Goal: Task Accomplishment & Management: Manage account settings

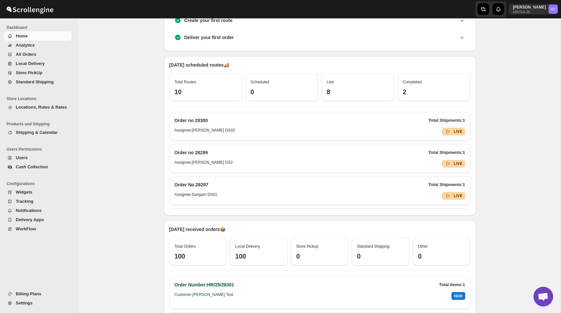
scroll to position [229, 0]
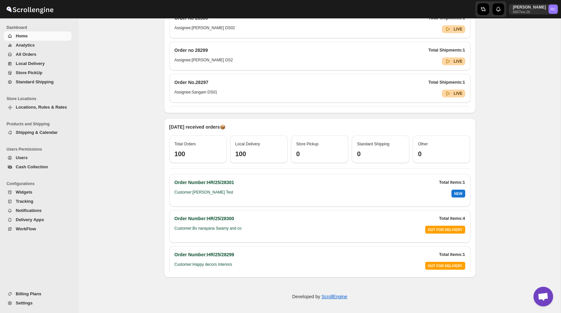
click at [55, 109] on span "Locations, Rules & Rates" at bounding box center [43, 107] width 54 height 7
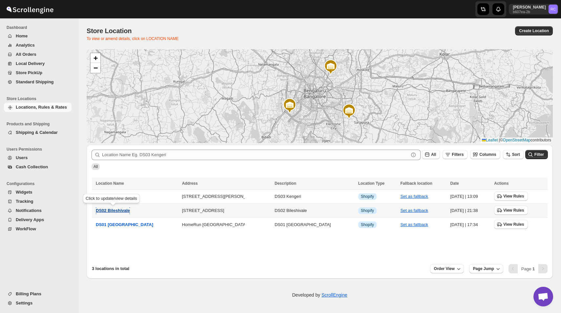
click at [114, 209] on span "DS02 Bileshivale" at bounding box center [113, 210] width 34 height 5
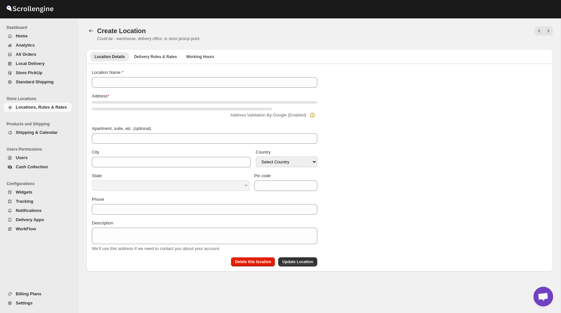
type input "DS02 Bileshivale"
type input "Bangalore"
select select "IN"
type input "560077"
type input "+919972966515"
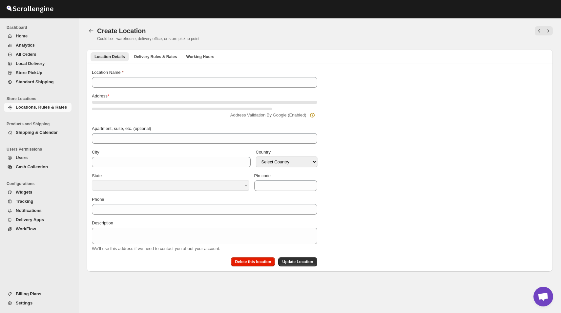
type textarea "DS02 Bileshivale"
select select "[GEOGRAPHIC_DATA]"
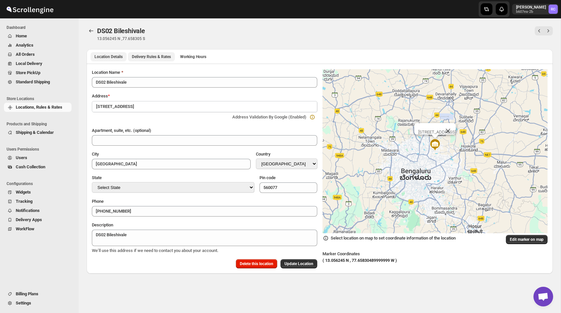
click at [158, 57] on span "Delivery Rules & Rates" at bounding box center [151, 56] width 39 height 5
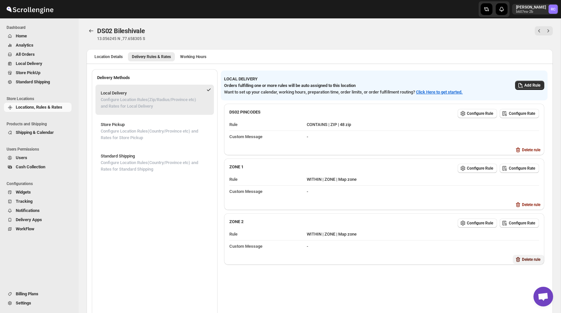
click at [524, 258] on span "Delete rule" at bounding box center [531, 259] width 18 height 5
click at [537, 284] on span "Delete" at bounding box center [536, 284] width 11 height 5
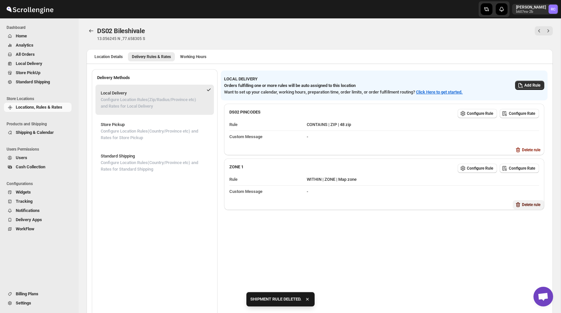
click at [528, 206] on span "Delete rule" at bounding box center [531, 204] width 18 height 5
click at [543, 234] on button "Delete" at bounding box center [536, 230] width 19 height 9
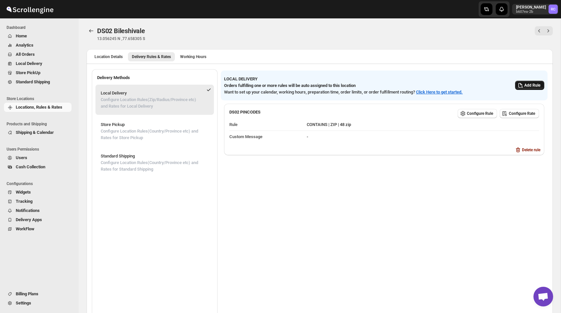
click at [526, 85] on span "Add Rule" at bounding box center [532, 85] width 16 height 5
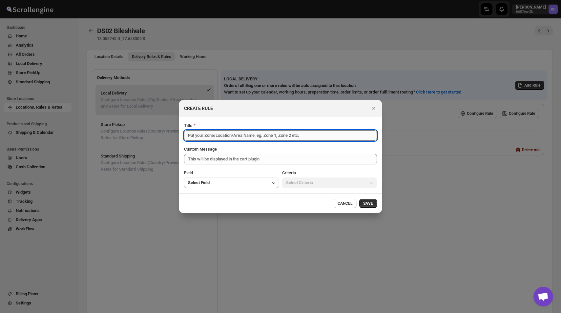
click at [316, 134] on input "Title" at bounding box center [280, 135] width 193 height 10
click at [221, 139] on input "Title" at bounding box center [280, 135] width 193 height 10
paste input "Bileshivale60.kml"
type input "Bileshivale 60 Mins"
click at [239, 183] on button "Select Field" at bounding box center [231, 182] width 95 height 10
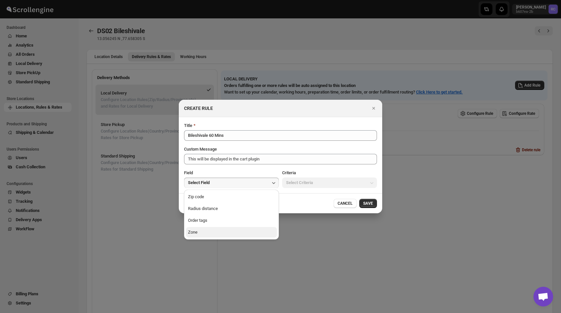
click at [219, 228] on button "Zone" at bounding box center [231, 232] width 91 height 10
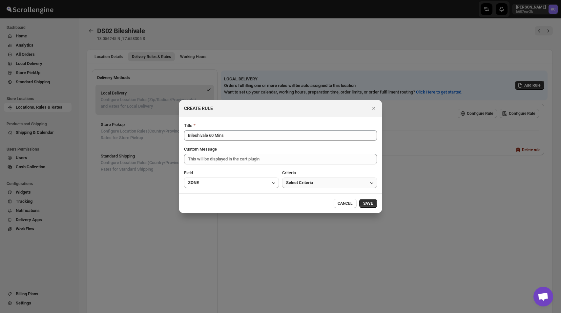
click at [303, 181] on span "Select Criteria" at bounding box center [299, 182] width 27 height 7
click at [293, 199] on div "Within" at bounding box center [292, 196] width 12 height 7
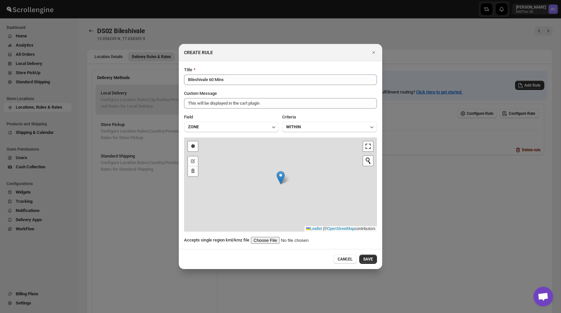
click at [267, 240] on input ":r65:" at bounding box center [292, 240] width 83 height 7
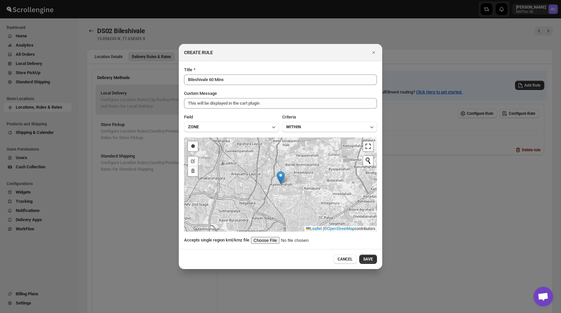
type input "C:\fakepath\Bileshivale60.kml"
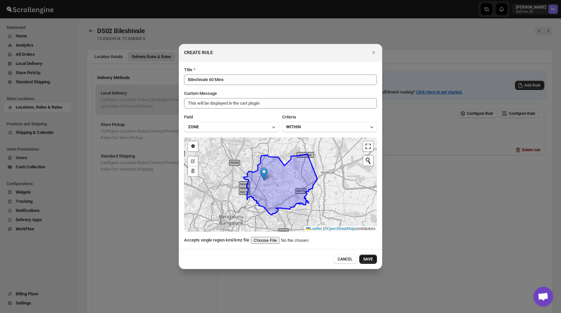
click at [370, 260] on span "SAVE" at bounding box center [368, 258] width 10 height 5
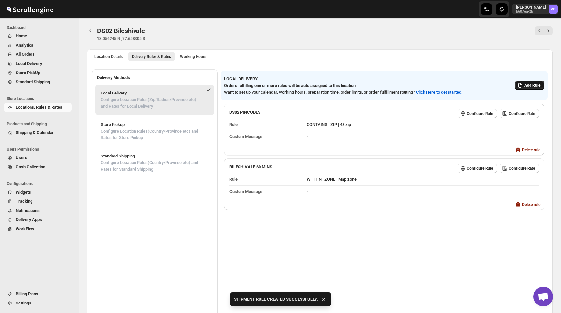
click at [527, 87] on span "Add Rule" at bounding box center [532, 85] width 16 height 5
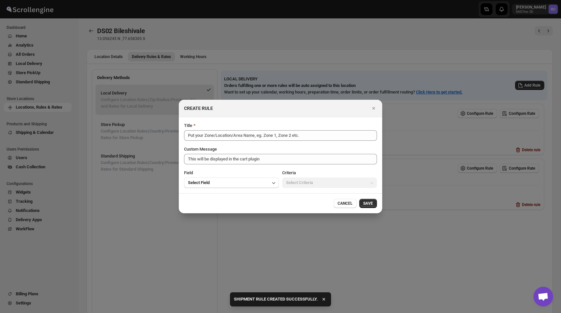
click at [302, 129] on div "Title" at bounding box center [280, 131] width 193 height 18
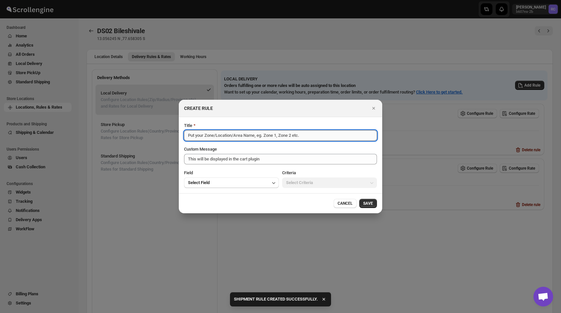
click at [299, 134] on input "Title" at bounding box center [280, 135] width 193 height 10
paste input "Bileshivale60.kml"
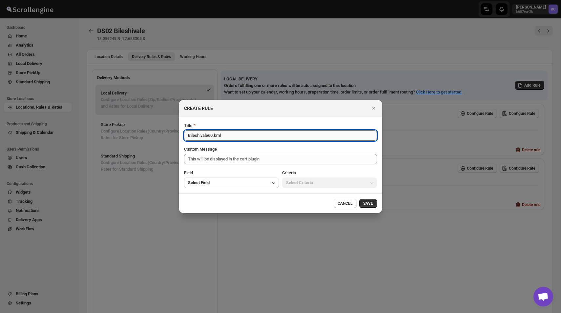
drag, startPoint x: 209, startPoint y: 136, endPoint x: 256, endPoint y: 138, distance: 46.6
click at [256, 138] on input "Bileshivale60.kml" at bounding box center [280, 135] width 193 height 10
type input "Bileshivale 90 Mins"
click at [237, 182] on button "Select Field" at bounding box center [231, 182] width 95 height 10
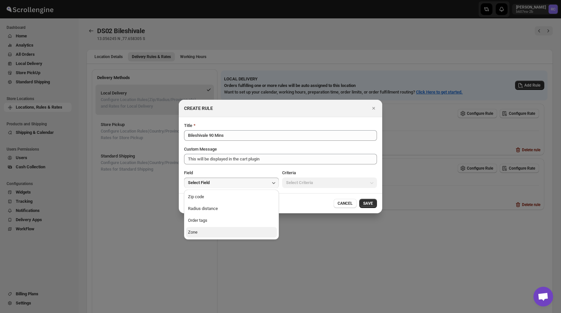
click at [218, 232] on button "Zone" at bounding box center [231, 232] width 91 height 10
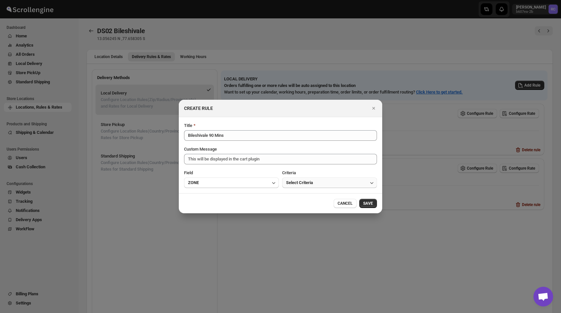
click at [333, 183] on button "Select Criteria" at bounding box center [329, 182] width 95 height 10
click at [322, 197] on button "Within" at bounding box center [329, 196] width 91 height 10
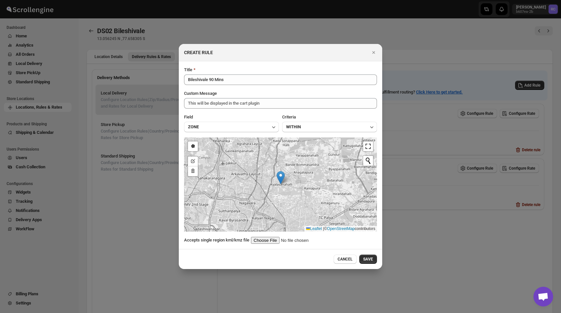
click at [278, 240] on input ":r65:" at bounding box center [292, 240] width 83 height 7
type input "C:\fakepath\Bileshivale90.kml"
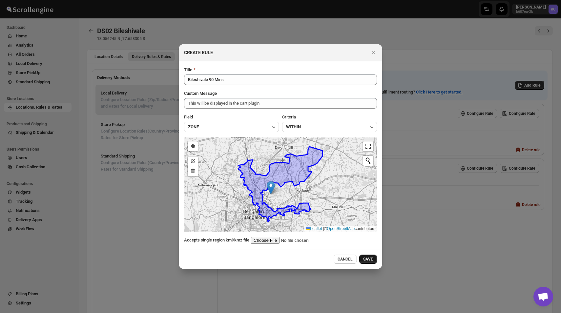
click at [369, 261] on span "SAVE" at bounding box center [368, 258] width 10 height 5
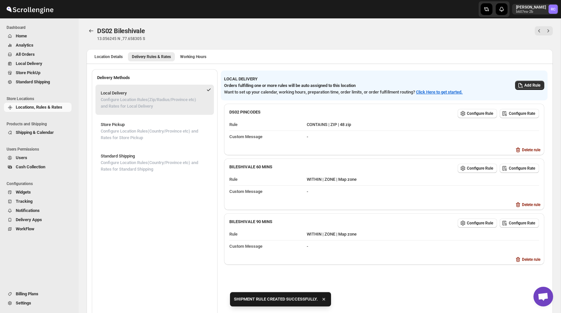
click at [526, 90] on div "LOCAL DELIVERY Orders fulfilling one or more rules will be auto assigned to thi…" at bounding box center [381, 82] width 325 height 25
click at [528, 86] on span "Add Rule" at bounding box center [532, 85] width 16 height 5
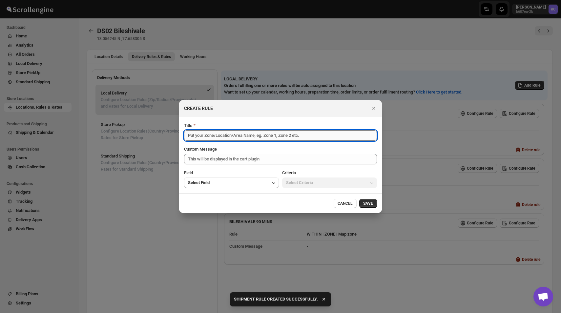
click at [255, 133] on input "Title" at bounding box center [280, 135] width 193 height 10
paste input "Bileshivale60.kml"
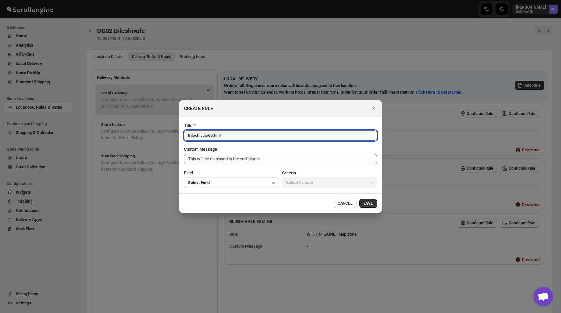
drag, startPoint x: 211, startPoint y: 136, endPoint x: 253, endPoint y: 137, distance: 42.3
click at [253, 137] on input "Bileshivale60.kml" at bounding box center [280, 135] width 193 height 10
type input "Bileshivale 120"
click at [214, 184] on button "Select Field" at bounding box center [231, 182] width 95 height 10
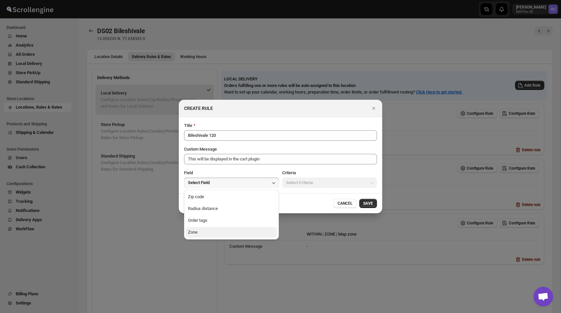
click at [208, 231] on button "Zone" at bounding box center [231, 232] width 91 height 10
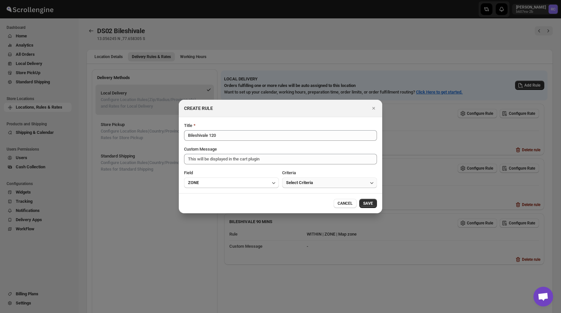
click at [311, 185] on span "Select Criteria" at bounding box center [299, 182] width 27 height 7
click at [298, 201] on button "Within" at bounding box center [329, 196] width 91 height 10
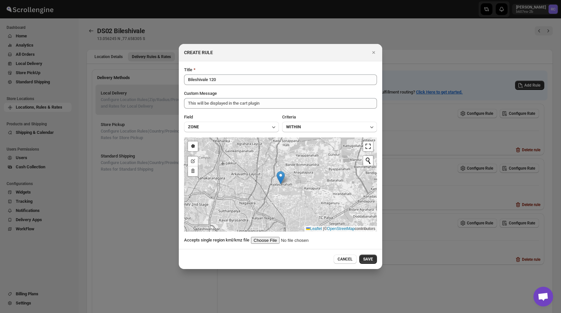
click at [268, 238] on input ":r65:" at bounding box center [292, 240] width 83 height 7
type input "C:\fakepath\Bileshivale120.kml"
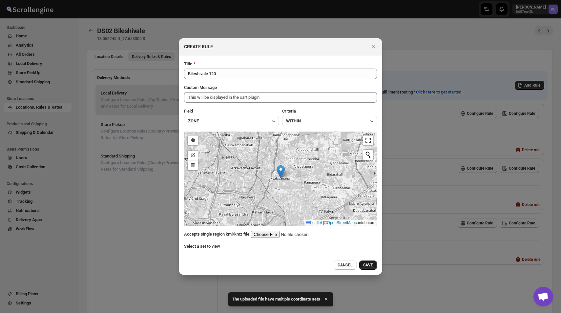
click at [368, 267] on span "SAVE" at bounding box center [368, 264] width 10 height 5
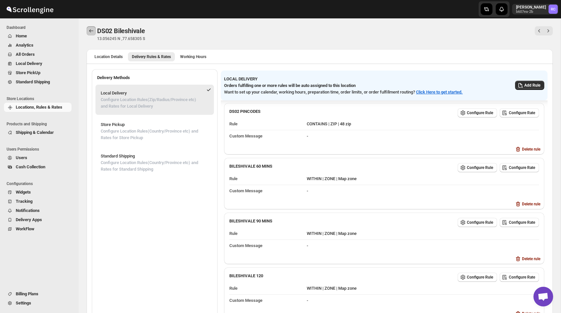
click at [90, 31] on icon "Back" at bounding box center [91, 30] width 4 height 3
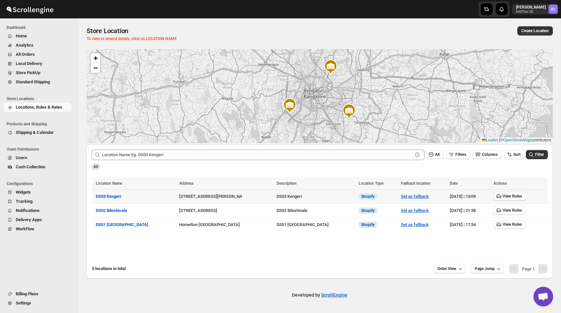
click at [502, 198] on span "View Rules" at bounding box center [511, 195] width 19 height 5
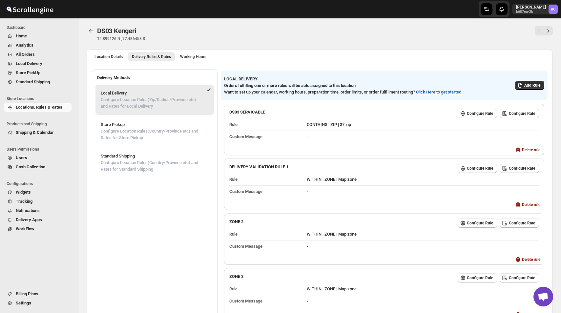
scroll to position [1, 0]
click at [525, 201] on span "Delete rule" at bounding box center [531, 203] width 18 height 5
click at [539, 228] on span "Delete" at bounding box center [536, 229] width 11 height 5
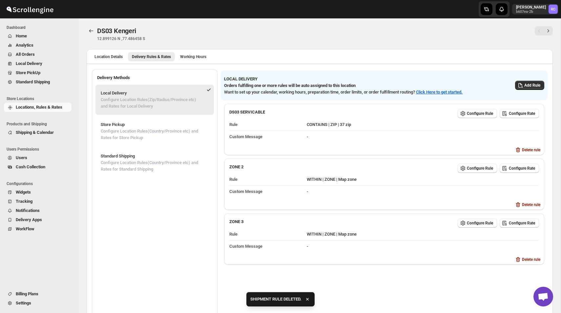
scroll to position [0, 0]
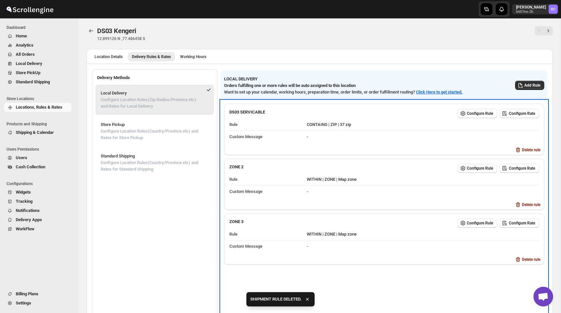
click at [528, 209] on div "DS03 SERVICABLE Configure Rule Configure Rate Rule CONTAINS | ZIP | 37 zip Cust…" at bounding box center [384, 209] width 326 height 219
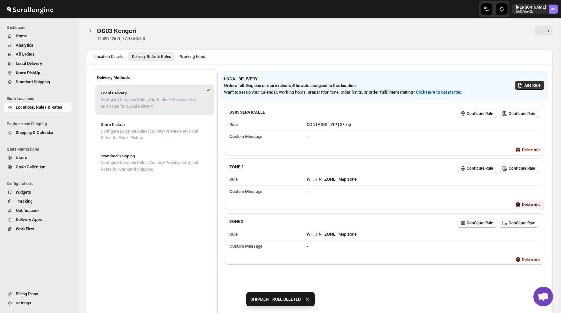
click at [525, 204] on span "Delete rule" at bounding box center [531, 204] width 18 height 5
click at [539, 229] on span "Delete" at bounding box center [536, 229] width 11 height 5
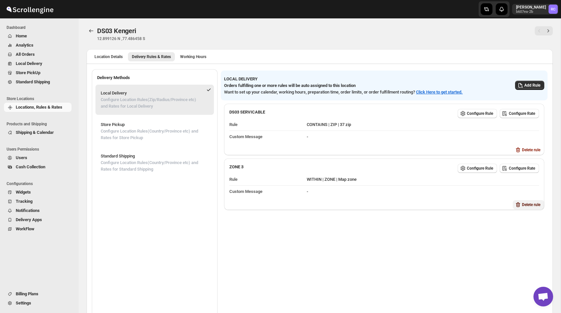
click at [526, 207] on button "Delete rule" at bounding box center [527, 204] width 31 height 9
click at [540, 231] on span "Delete" at bounding box center [536, 229] width 11 height 5
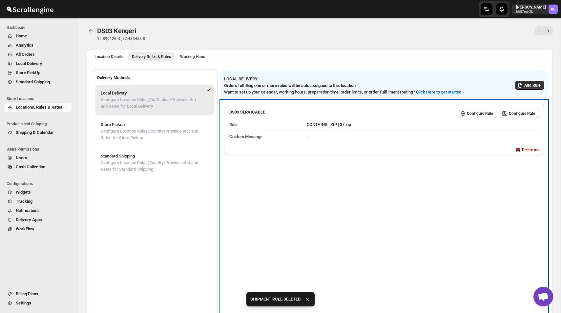
click at [490, 234] on div "DS03 SERVICABLE Configure Rule Configure Rate Rule CONTAINS | ZIP | 37 zip Cust…" at bounding box center [384, 209] width 326 height 219
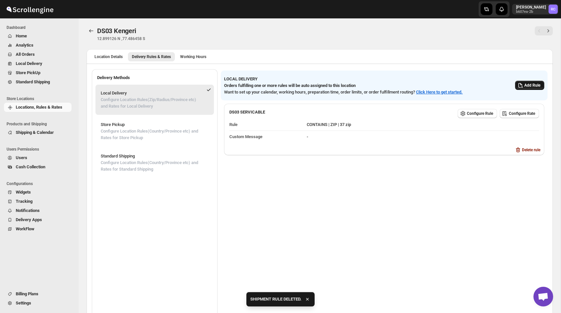
click at [528, 83] on button "Add Rule" at bounding box center [529, 85] width 29 height 9
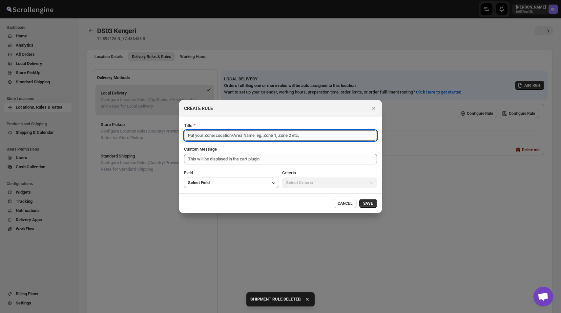
click at [307, 135] on input "Title" at bounding box center [280, 135] width 193 height 10
click at [229, 135] on input "Title" at bounding box center [280, 135] width 193 height 10
paste input "Kalkare60"
type input "Kalkare 60 Mins"
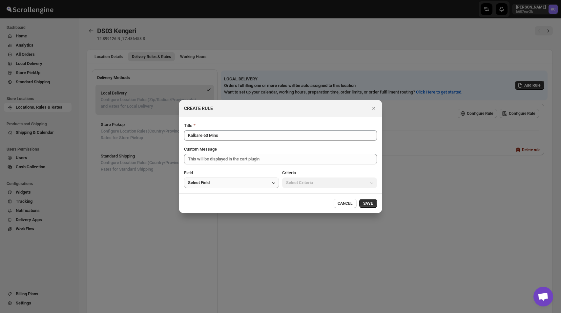
click at [240, 185] on button "Select Field" at bounding box center [231, 182] width 95 height 10
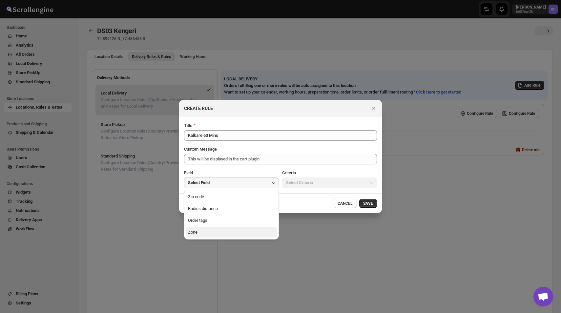
click at [214, 233] on button "Zone" at bounding box center [231, 232] width 91 height 10
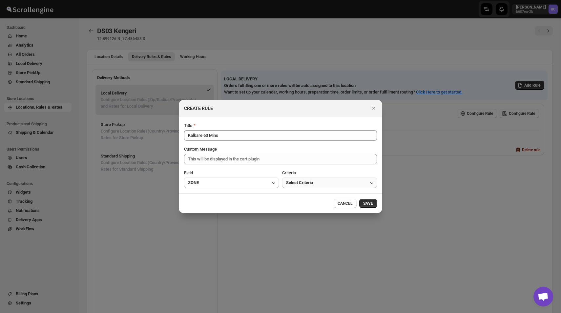
click at [296, 183] on span "Select Criteria" at bounding box center [299, 182] width 27 height 7
click at [294, 197] on div "Within" at bounding box center [292, 196] width 12 height 7
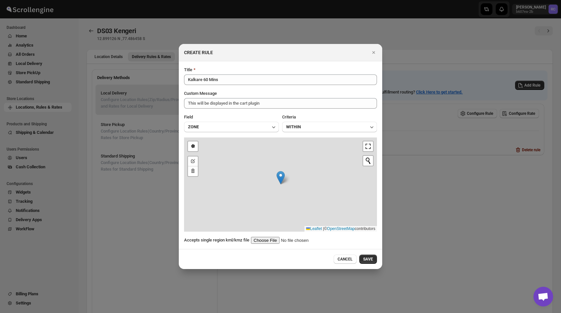
click at [269, 240] on input ":rbm:" at bounding box center [292, 240] width 83 height 7
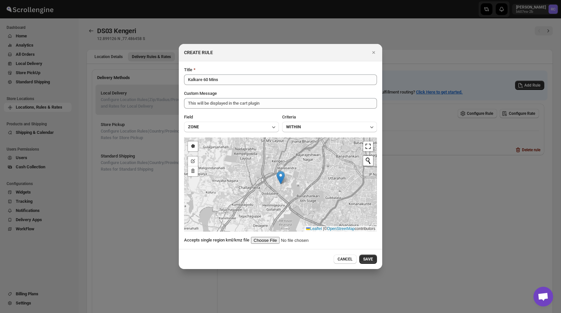
type input "C:\fakepath\Kalkare60.kml"
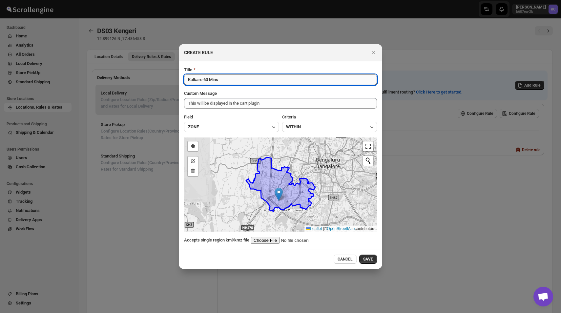
click at [226, 78] on input "Kalkare 60 Mins" at bounding box center [280, 79] width 193 height 10
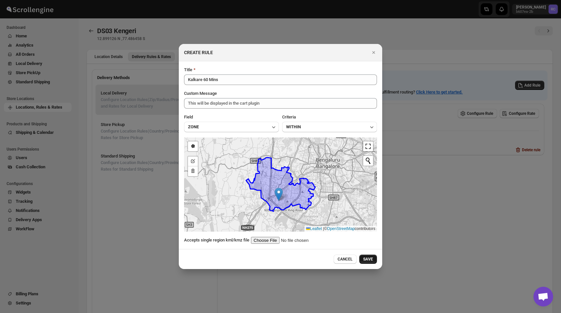
click at [367, 260] on span "SAVE" at bounding box center [368, 258] width 10 height 5
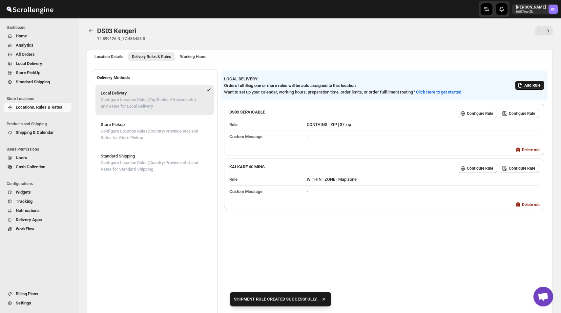
click at [535, 84] on span "Add Rule" at bounding box center [532, 85] width 16 height 5
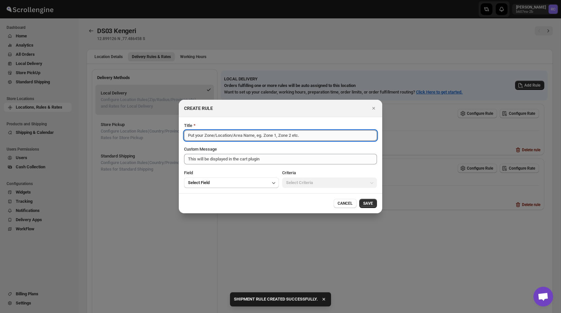
click at [239, 139] on input "Title" at bounding box center [280, 135] width 193 height 10
paste input "Kalkare 60 Mins"
click at [206, 135] on input "Kalkare 60 Mins" at bounding box center [280, 135] width 193 height 10
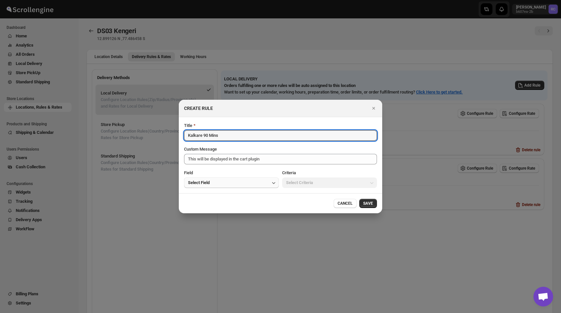
type input "Kalkare 90 Mins"
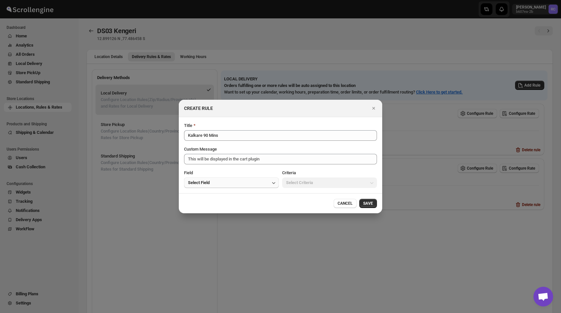
click at [239, 178] on button "Select Field" at bounding box center [231, 182] width 95 height 10
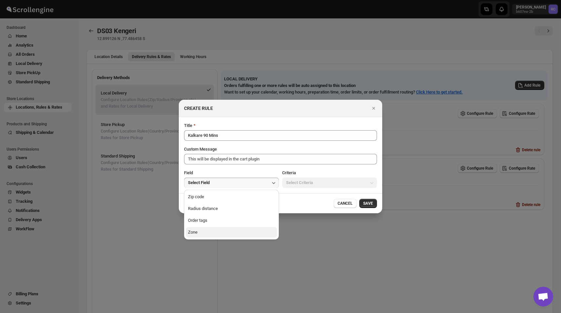
click at [239, 233] on button "Zone" at bounding box center [231, 232] width 91 height 10
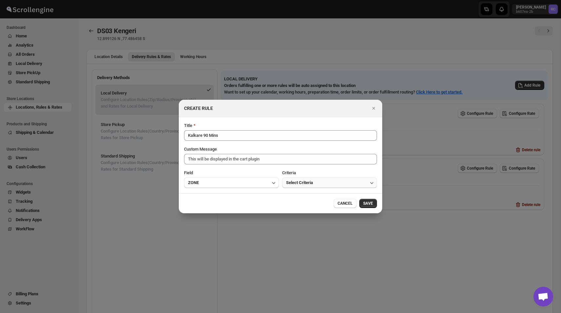
click at [298, 180] on span "Select Criteria" at bounding box center [299, 182] width 27 height 7
click at [295, 195] on div "Within" at bounding box center [292, 196] width 12 height 7
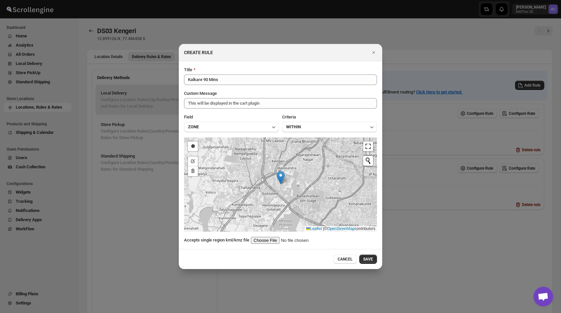
click at [272, 241] on input ":rbm:" at bounding box center [292, 240] width 83 height 7
type input "C:\fakepath\Kalkare90.kml"
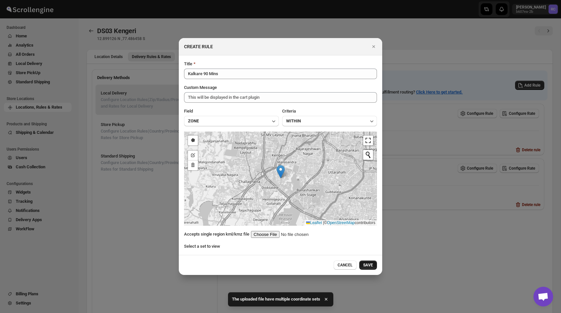
click at [369, 266] on span "SAVE" at bounding box center [368, 264] width 10 height 5
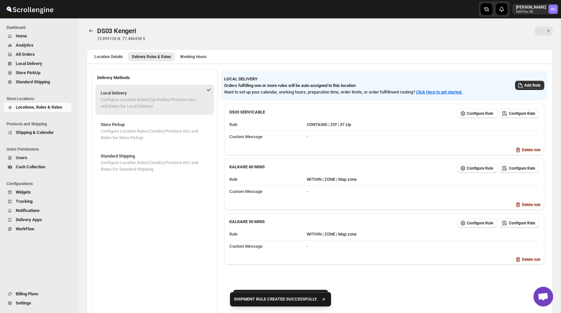
click at [526, 79] on div "LOCAL DELIVERY Orders fulfilling one or more rules will be auto assigned to thi…" at bounding box center [381, 82] width 325 height 25
click at [526, 83] on span "Add Rule" at bounding box center [532, 85] width 16 height 5
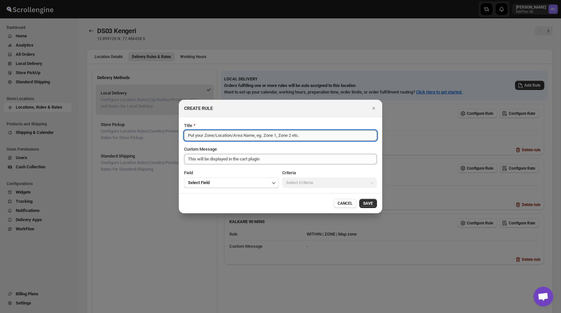
click at [245, 140] on input "Title" at bounding box center [280, 135] width 193 height 10
paste input "Kalkare 60 Mins"
click at [208, 137] on input "Kalkare 60 Mins" at bounding box center [280, 135] width 193 height 10
type input "Kalkare 120 Mins"
click at [230, 183] on button "Select Field" at bounding box center [231, 182] width 95 height 10
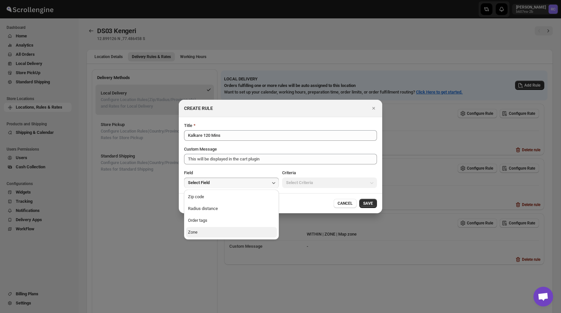
click at [224, 232] on button "Zone" at bounding box center [231, 232] width 91 height 10
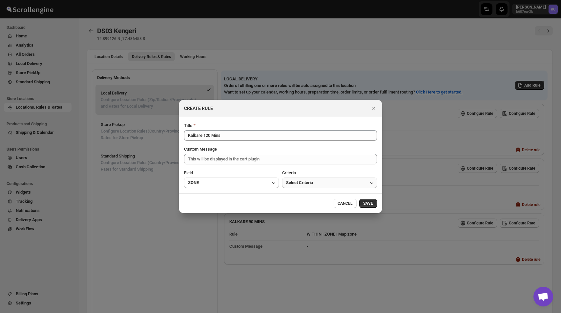
click at [301, 183] on span "Select Criteria" at bounding box center [299, 182] width 27 height 7
click at [297, 198] on div "Within" at bounding box center [292, 196] width 12 height 7
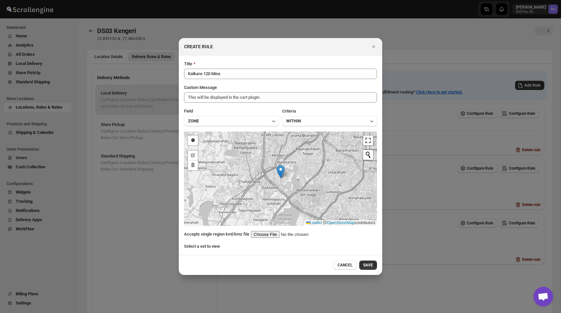
click at [265, 233] on input ":rbm:" at bounding box center [292, 234] width 83 height 7
type input "C:\fakepath\Kalkare120.kml"
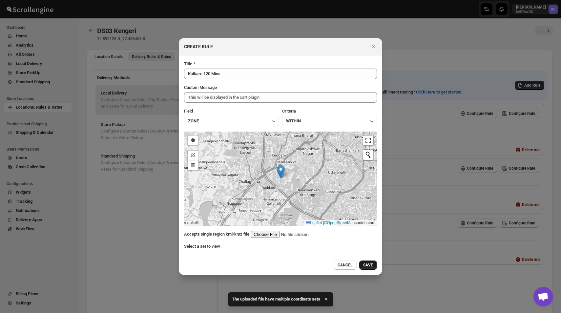
click at [369, 264] on span "SAVE" at bounding box center [368, 264] width 10 height 5
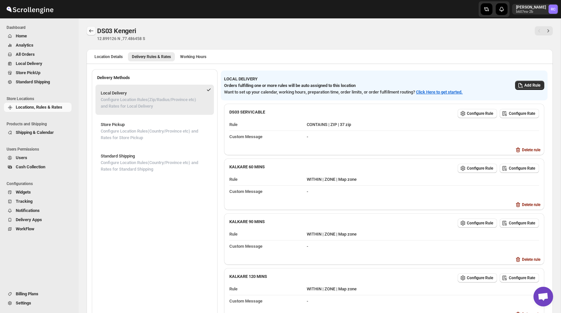
click at [91, 32] on icon "Back" at bounding box center [91, 31] width 7 height 7
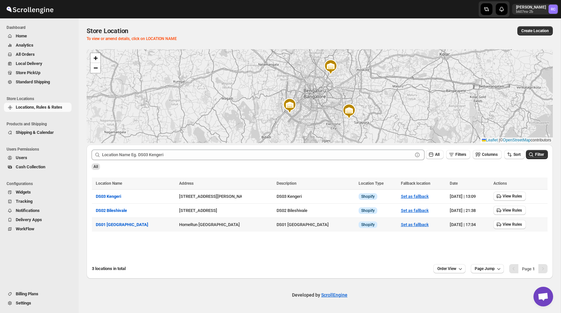
click at [510, 219] on td "View Rules" at bounding box center [519, 225] width 56 height 14
click at [510, 224] on span "View Rules" at bounding box center [511, 224] width 19 height 5
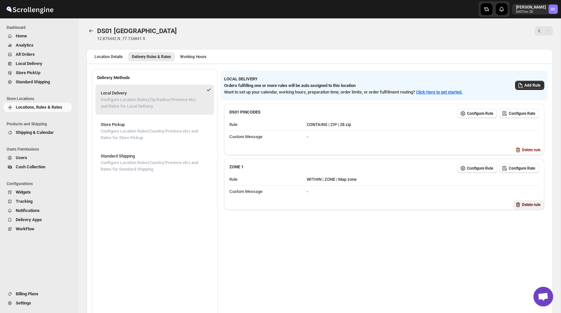
click at [525, 203] on span "Delete rule" at bounding box center [531, 204] width 18 height 5
click at [541, 232] on span "Delete" at bounding box center [536, 229] width 11 height 5
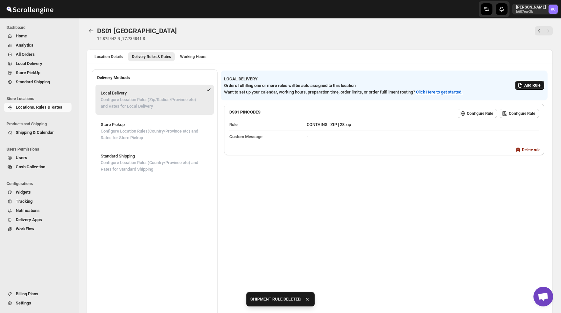
click at [534, 84] on span "Add Rule" at bounding box center [532, 85] width 16 height 5
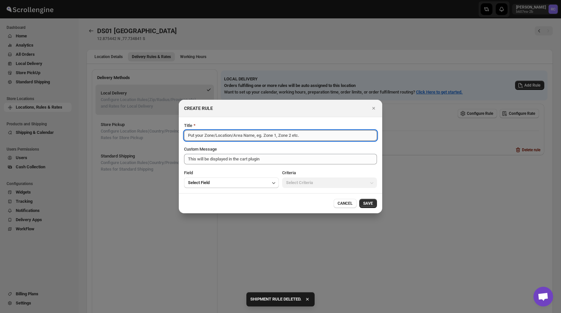
click at [278, 136] on input "Title" at bounding box center [280, 135] width 193 height 10
click at [227, 134] on input "Title" at bounding box center [280, 135] width 193 height 10
paste input "Sarjapur60.kml"
drag, startPoint x: 204, startPoint y: 134, endPoint x: 265, endPoint y: 135, distance: 61.0
click at [265, 135] on input "Sarjapur60.kml" at bounding box center [280, 135] width 193 height 10
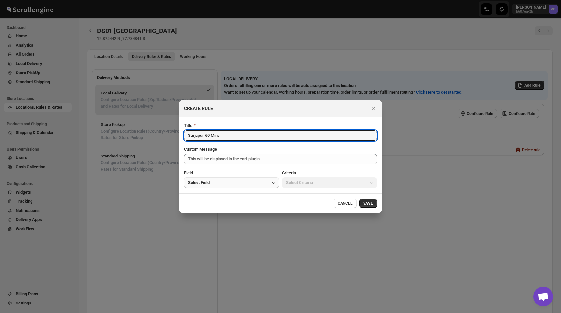
type input "Sarjapur 60 Mins"
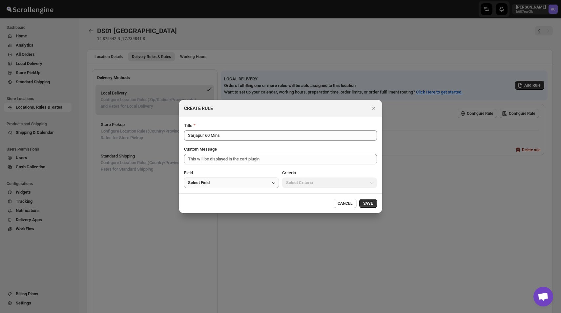
click at [247, 185] on button "Select Field" at bounding box center [231, 182] width 95 height 10
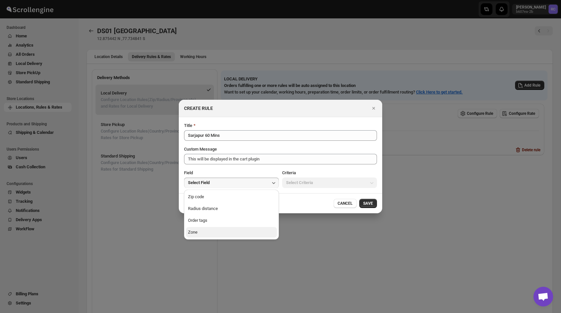
click at [221, 235] on button "Zone" at bounding box center [231, 232] width 91 height 10
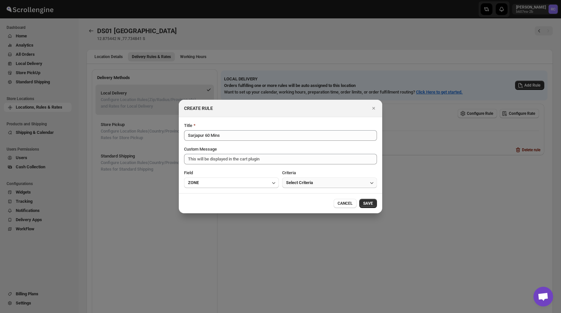
click at [303, 177] on button "Select Criteria" at bounding box center [329, 182] width 95 height 10
click at [296, 194] on div "Within" at bounding box center [292, 196] width 12 height 7
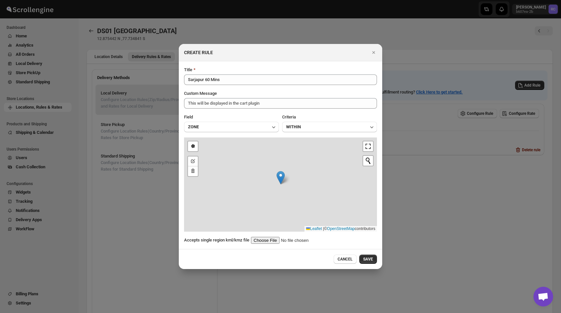
click at [266, 239] on input ":rhb:" at bounding box center [292, 240] width 83 height 7
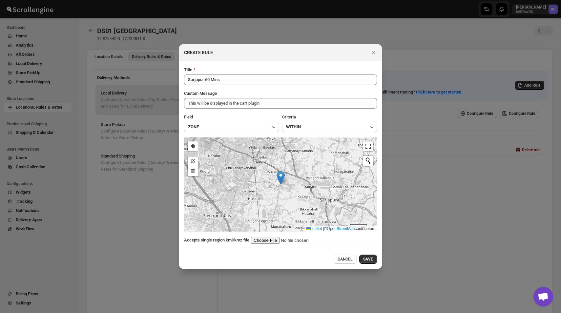
type input "C:\fakepath\Sarjapur60.kml"
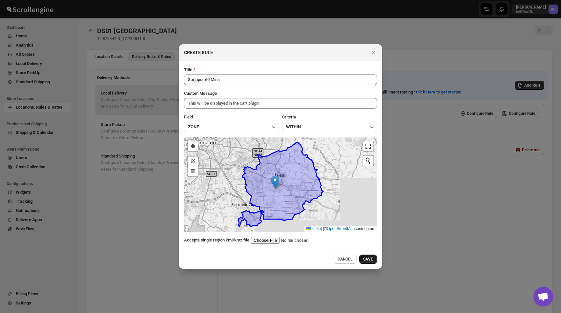
click at [369, 257] on span "SAVE" at bounding box center [368, 258] width 10 height 5
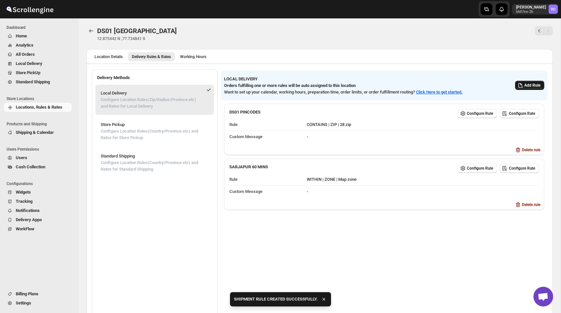
click at [526, 86] on span "Add Rule" at bounding box center [532, 85] width 16 height 5
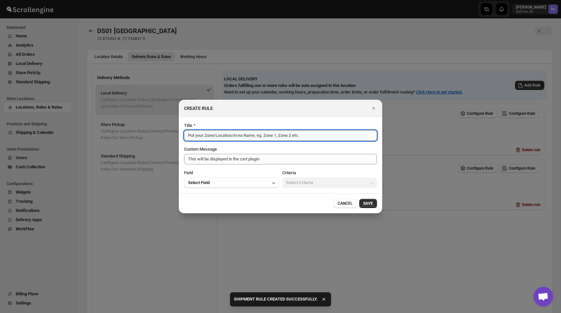
click at [329, 137] on input "Title" at bounding box center [280, 135] width 193 height 10
paste input "Sarjapur 60 Mins"
type input "Sarjapur 60 Mins"
click at [236, 180] on button "Select Field" at bounding box center [231, 182] width 95 height 10
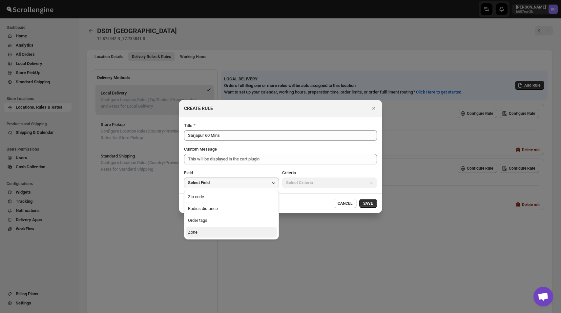
click at [224, 230] on button "Zone" at bounding box center [231, 232] width 91 height 10
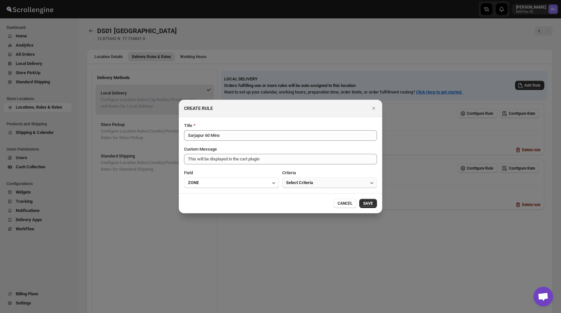
click at [292, 183] on span "Select Criteria" at bounding box center [299, 182] width 27 height 7
click at [295, 202] on button "Within" at bounding box center [329, 196] width 91 height 10
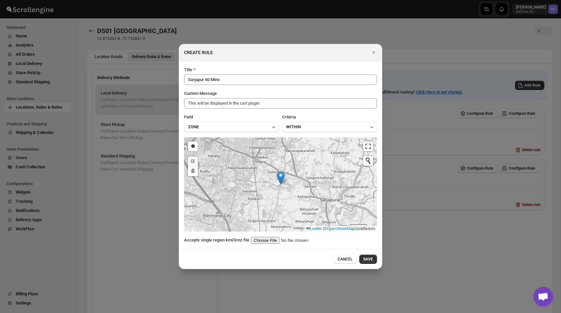
click at [263, 241] on input ":rhb:" at bounding box center [292, 240] width 83 height 7
type input "C:\fakepath\Sarjapur90.kml"
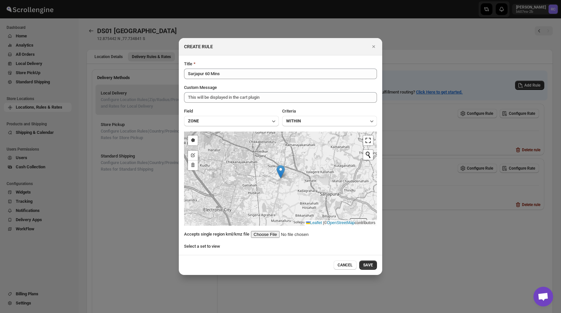
click at [273, 235] on input ":rhb:" at bounding box center [292, 234] width 83 height 7
click at [342, 266] on span "CANCEL" at bounding box center [344, 264] width 15 height 5
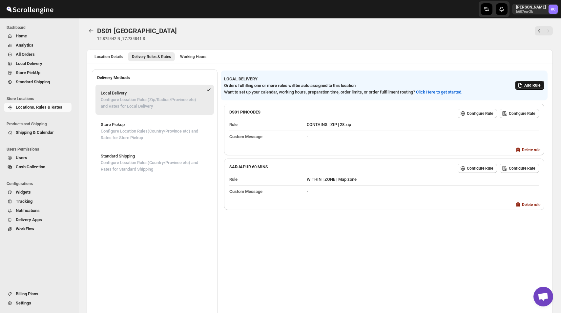
click at [527, 84] on span "Add Rule" at bounding box center [532, 85] width 16 height 5
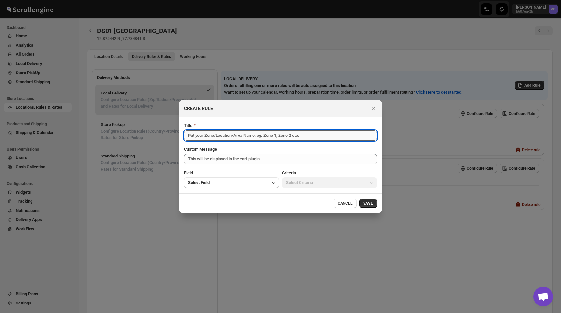
click at [317, 138] on input "Title" at bounding box center [280, 135] width 193 height 10
paste input "Sarjapur 60 Mins"
click at [209, 133] on input "Sarjapur 60 Mins" at bounding box center [280, 135] width 193 height 10
type input "Sarjapur 120 Mins"
click at [247, 182] on button "Select Field" at bounding box center [231, 182] width 95 height 10
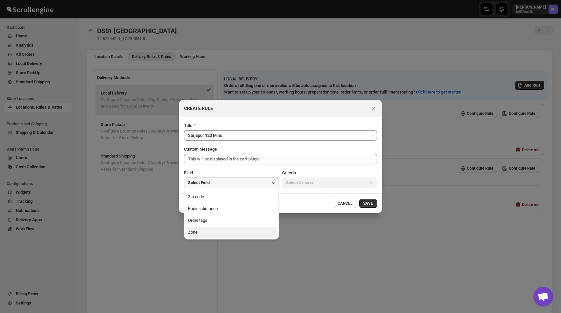
click at [224, 234] on button "Zone" at bounding box center [231, 232] width 91 height 10
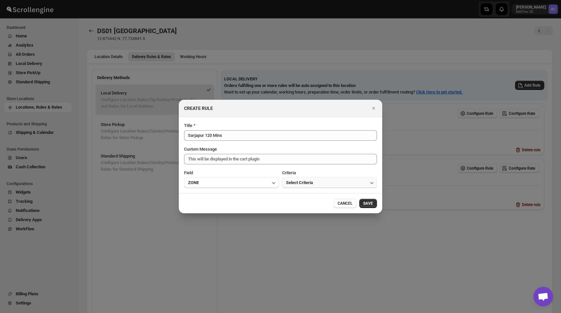
click at [296, 179] on button "Select Criteria" at bounding box center [329, 182] width 95 height 10
click at [294, 198] on div "Within" at bounding box center [292, 196] width 12 height 7
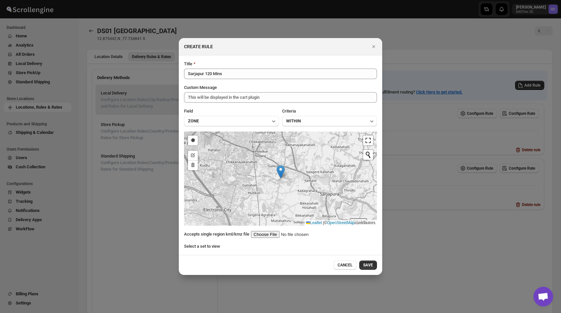
click at [268, 231] on input ":rhb:" at bounding box center [292, 234] width 83 height 7
type input "C:\fakepath\Sarjapur120.kml"
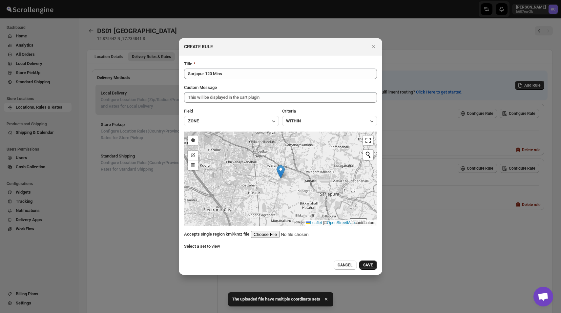
click at [367, 267] on span "SAVE" at bounding box center [368, 264] width 10 height 5
click at [374, 45] on icon "Close" at bounding box center [373, 46] width 3 height 3
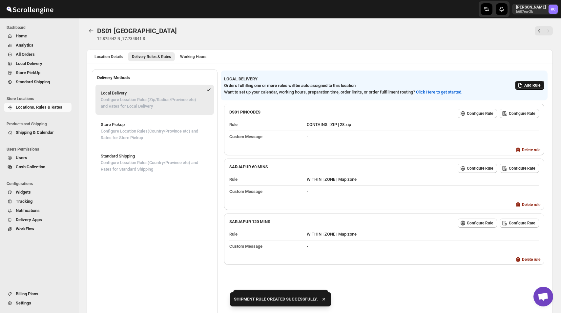
click at [524, 85] on span "Add Rule" at bounding box center [532, 85] width 16 height 5
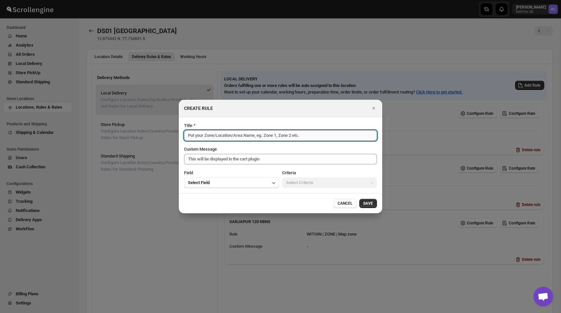
click at [222, 135] on input "Title" at bounding box center [280, 135] width 193 height 10
paste input "Sarjapur 60 Mins"
type input "Sarjapur 60 Mins"
click at [371, 106] on icon "Close" at bounding box center [373, 108] width 7 height 7
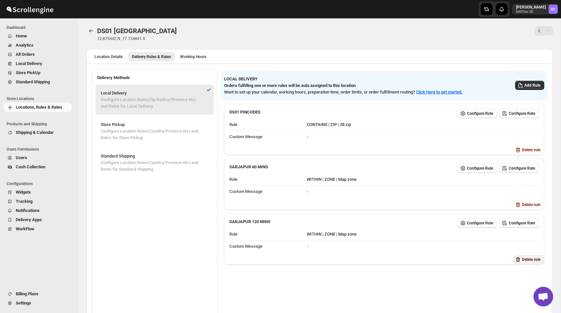
click at [525, 257] on span "Delete rule" at bounding box center [531, 259] width 18 height 5
click at [534, 281] on button "Delete" at bounding box center [536, 284] width 19 height 9
click at [526, 88] on button "Add Rule" at bounding box center [529, 85] width 29 height 9
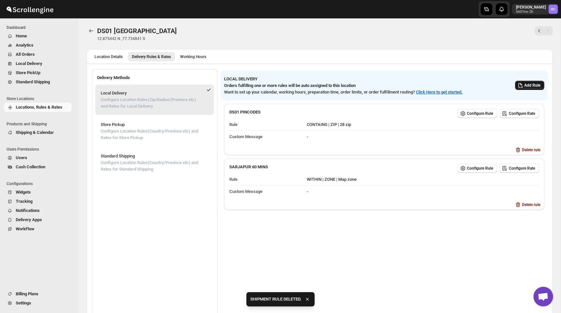
click at [530, 86] on span "Add Rule" at bounding box center [532, 85] width 16 height 5
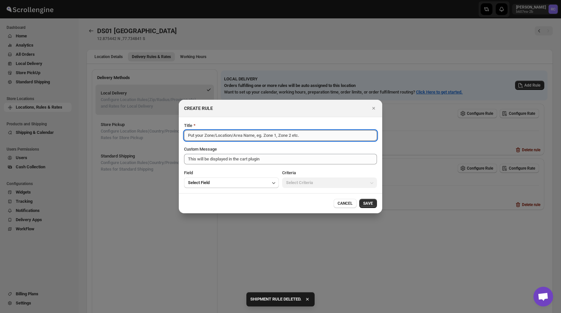
click at [267, 138] on input "Title" at bounding box center [280, 135] width 193 height 10
paste input "Sarjapur 60 Mins"
click at [207, 135] on input "Sarjapur 60 Mins" at bounding box center [280, 135] width 193 height 10
type input "Sarjapur 90 Mins"
click at [244, 178] on button "Select Field" at bounding box center [231, 182] width 95 height 10
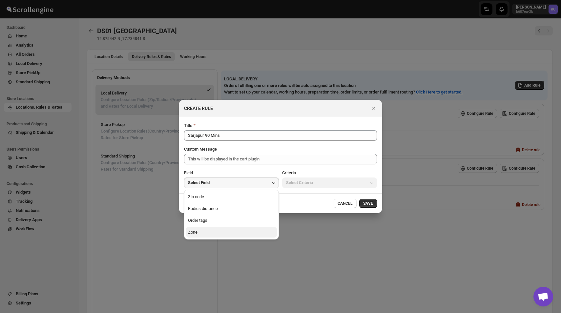
click at [232, 231] on button "Zone" at bounding box center [231, 232] width 91 height 10
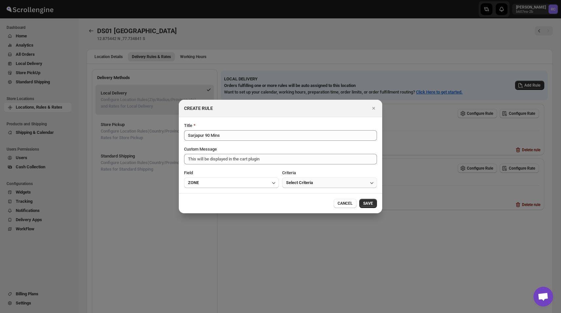
click at [305, 187] on button "Select Criteria" at bounding box center [329, 182] width 95 height 10
click at [300, 196] on button "Within" at bounding box center [329, 196] width 91 height 10
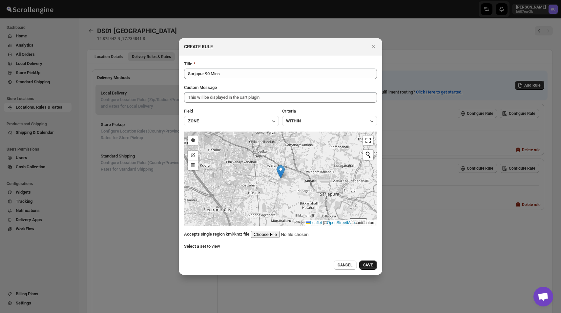
click at [366, 265] on span "SAVE" at bounding box center [368, 264] width 10 height 5
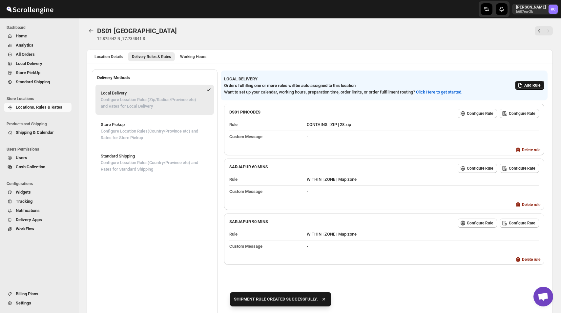
click at [524, 87] on span "Add Rule" at bounding box center [532, 85] width 16 height 5
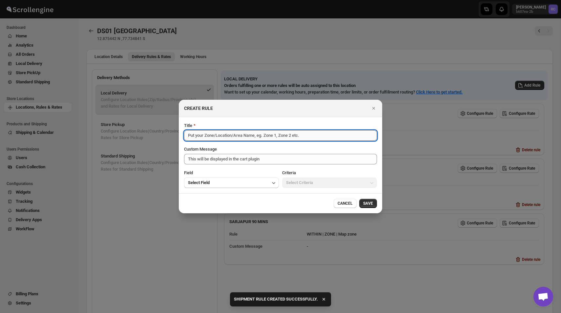
click at [288, 135] on input "Title" at bounding box center [280, 135] width 193 height 10
paste input "Sarjapur 60 Mins"
click at [208, 133] on input "Sarjapur 60 Mins" at bounding box center [280, 135] width 193 height 10
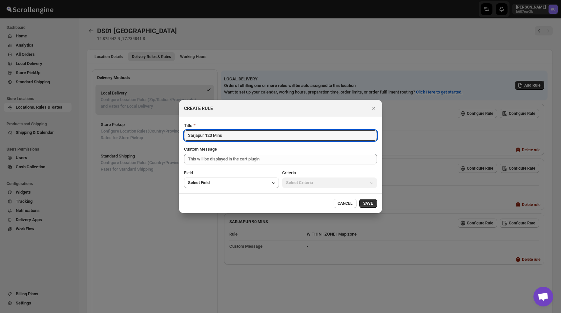
type input "Sarjapur 120 Mins"
click at [245, 175] on div "Field" at bounding box center [231, 172] width 95 height 7
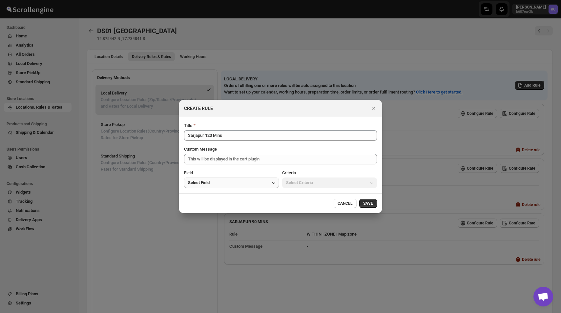
click at [244, 180] on button "Select Field" at bounding box center [231, 182] width 95 height 10
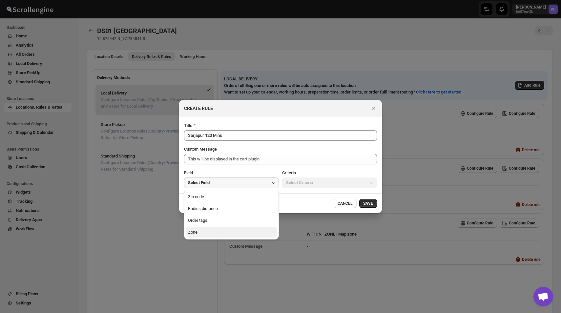
click at [226, 237] on button "Zone" at bounding box center [231, 232] width 91 height 10
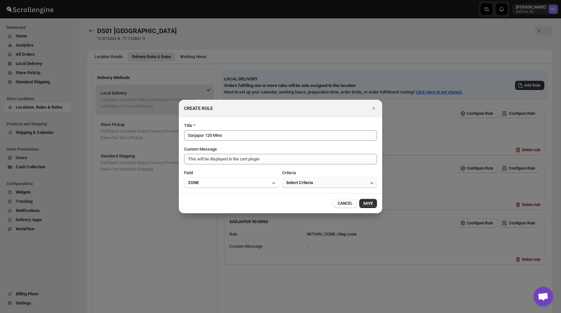
click at [303, 183] on span "Select Criteria" at bounding box center [299, 182] width 27 height 7
click at [300, 198] on button "Within" at bounding box center [329, 196] width 91 height 10
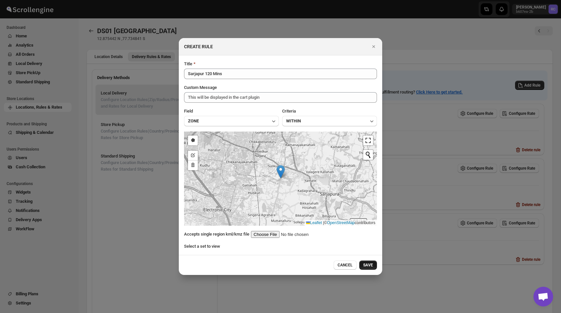
click at [370, 267] on button "SAVE" at bounding box center [368, 264] width 18 height 9
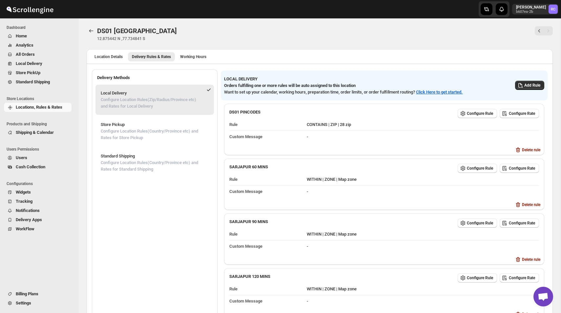
click at [368, 29] on div at bounding box center [455, 30] width 194 height 9
click at [35, 105] on span "Locations, Rules & Rates" at bounding box center [39, 107] width 47 height 5
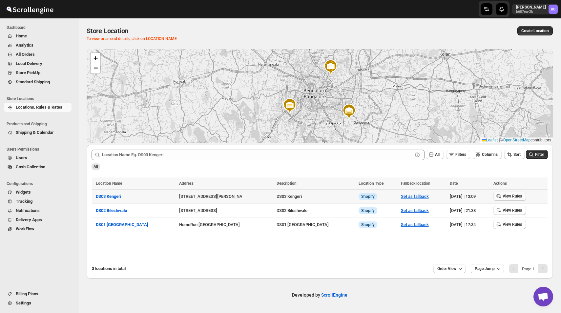
click at [504, 196] on span "View Rules" at bounding box center [511, 195] width 19 height 5
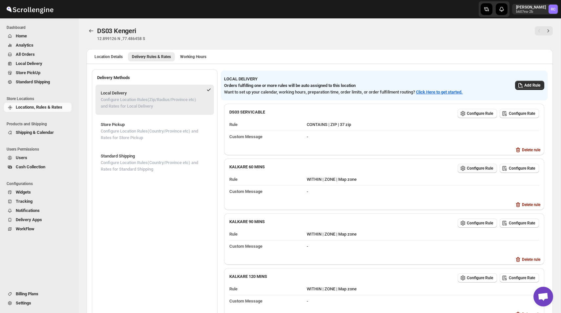
click at [473, 169] on span "Configure Rule" at bounding box center [479, 168] width 26 height 5
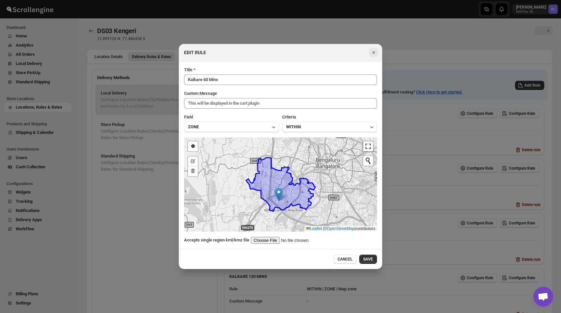
click at [374, 54] on icon "Close" at bounding box center [373, 52] width 7 height 7
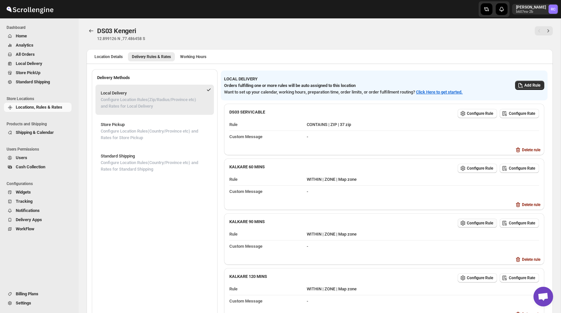
click at [466, 222] on span "Configure Rule" at bounding box center [479, 222] width 26 height 5
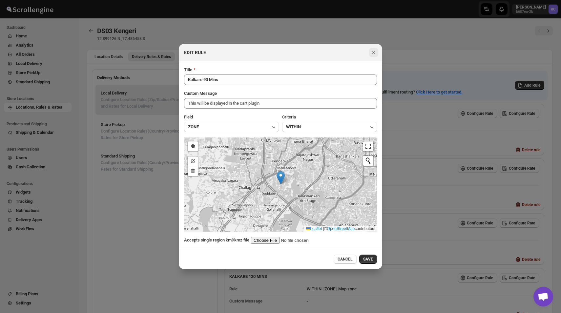
click at [374, 52] on icon "Close" at bounding box center [373, 52] width 7 height 7
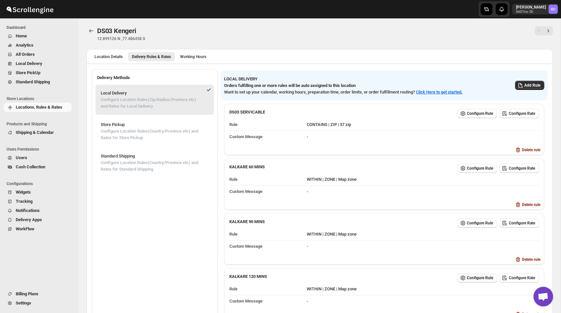
click at [472, 275] on span "Configure Rule" at bounding box center [479, 277] width 26 height 5
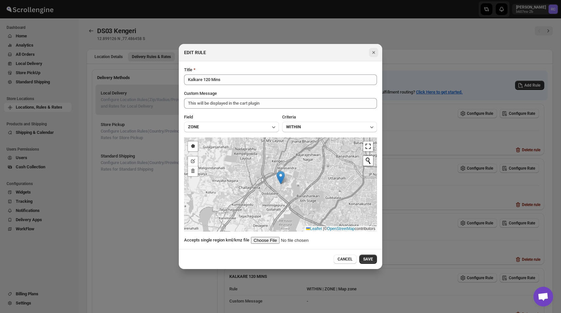
click at [373, 50] on icon "Close" at bounding box center [373, 52] width 7 height 7
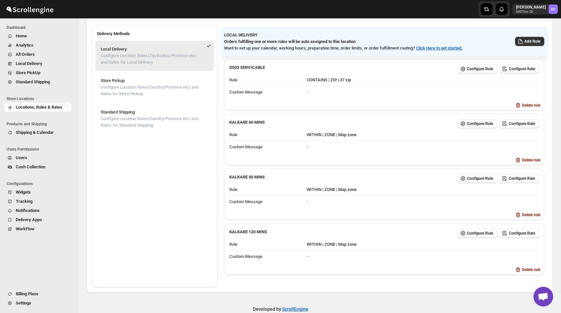
scroll to position [56, 0]
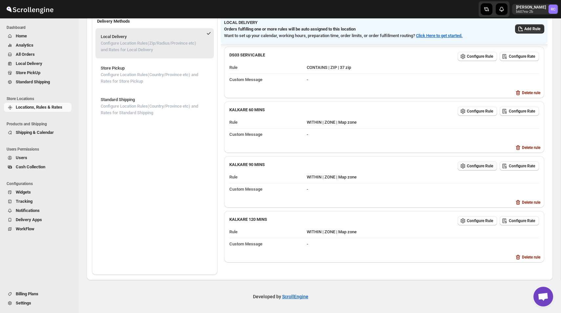
click at [475, 164] on span "Configure Rule" at bounding box center [479, 165] width 26 height 5
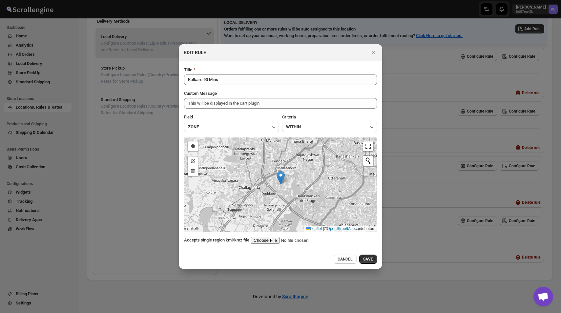
click at [272, 241] on input ":rob:" at bounding box center [292, 240] width 83 height 7
type input "C:\fakepath\Kalkare90-1.kml"
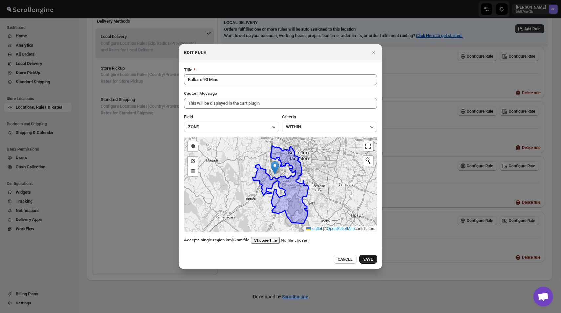
click at [369, 259] on span "SAVE" at bounding box center [368, 258] width 10 height 5
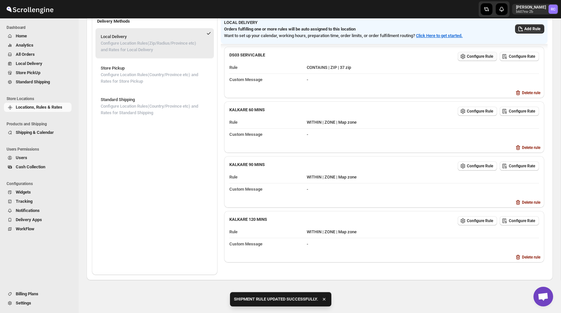
click at [473, 56] on span "Configure Rule" at bounding box center [479, 56] width 26 height 5
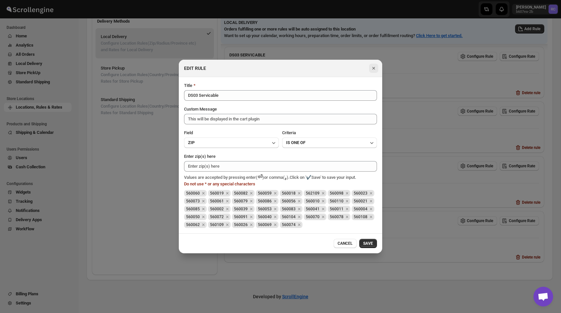
click at [373, 65] on icon "Close" at bounding box center [373, 68] width 7 height 7
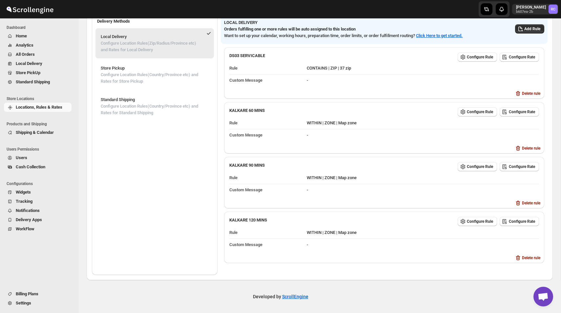
scroll to position [1, 0]
click at [526, 30] on span "Add Rule" at bounding box center [532, 28] width 16 height 5
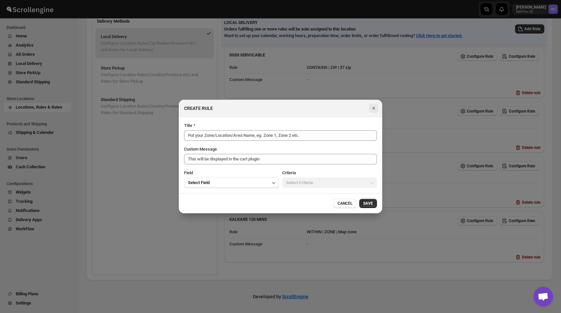
click at [370, 111] on button "Close" at bounding box center [373, 108] width 9 height 9
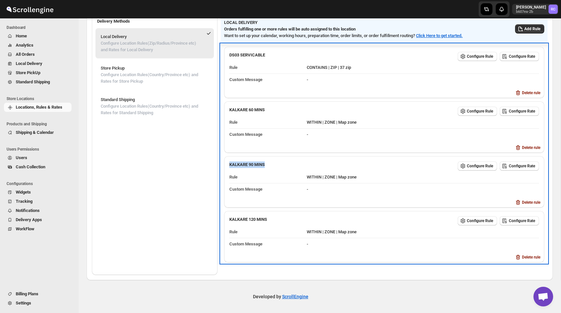
drag, startPoint x: 275, startPoint y: 161, endPoint x: 233, endPoint y: 163, distance: 42.0
click at [233, 163] on div "KALKARE 90 MINS Configure Rule Configure Rate Rule WITHIN | ZONE | Map zone Cus…" at bounding box center [384, 177] width 320 height 42
copy b "KALKARE 90 MINS"
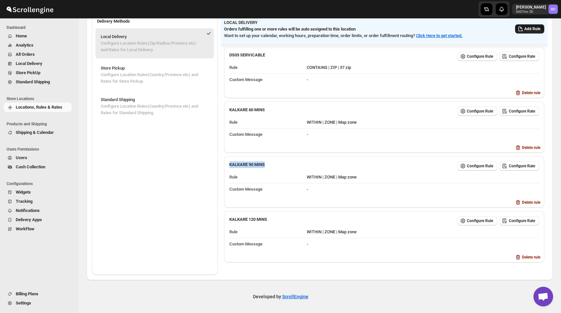
click at [525, 30] on span "Add Rule" at bounding box center [532, 28] width 16 height 5
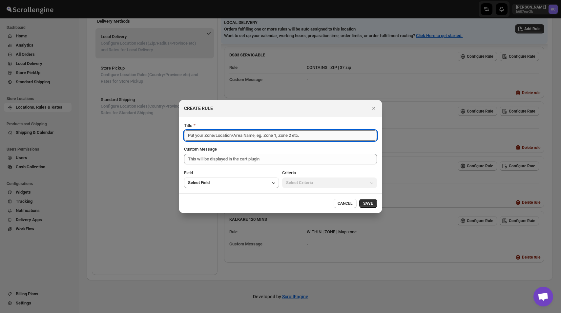
click at [233, 138] on input "Title" at bounding box center [280, 135] width 193 height 10
paste input "KALKARE 90 MINS"
type input "KALKARE 90 MINS - 2"
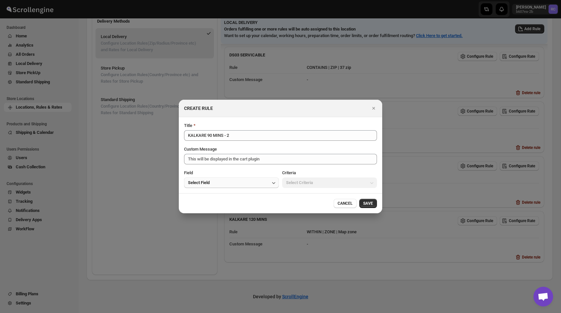
click at [248, 182] on button "Select Field" at bounding box center [231, 182] width 95 height 10
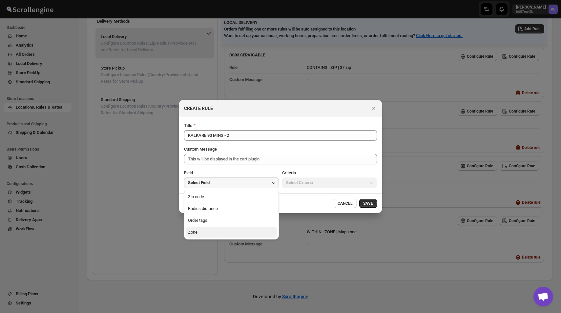
click at [226, 236] on button "Zone" at bounding box center [231, 232] width 91 height 10
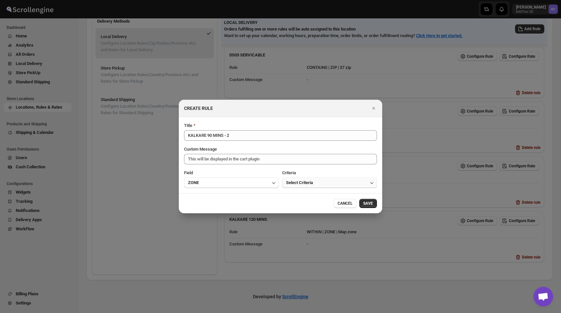
click at [304, 180] on span "Select Criteria" at bounding box center [299, 182] width 27 height 7
click at [299, 199] on button "Within" at bounding box center [329, 196] width 91 height 10
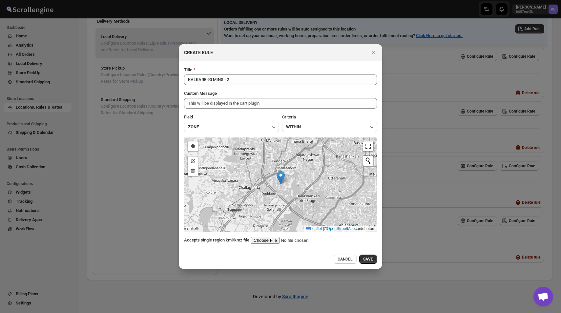
click at [276, 242] on input ":rob:" at bounding box center [292, 240] width 83 height 7
type input "C:\fakepath\Kalkare90-2.kml"
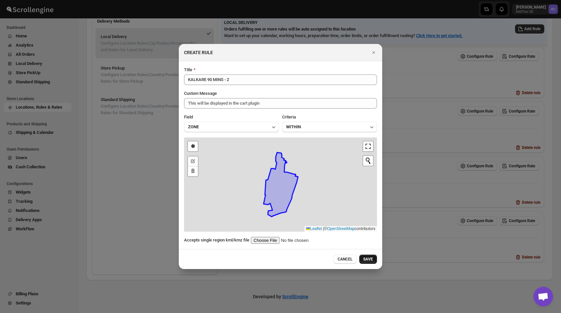
click at [367, 258] on span "SAVE" at bounding box center [368, 258] width 10 height 5
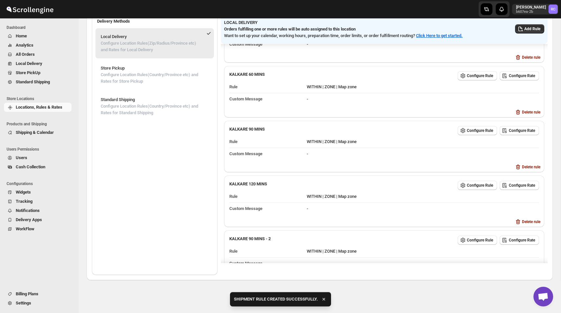
scroll to position [55, 0]
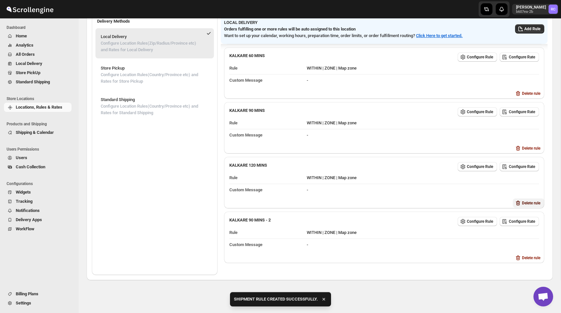
click at [522, 198] on button "Delete rule" at bounding box center [527, 202] width 31 height 9
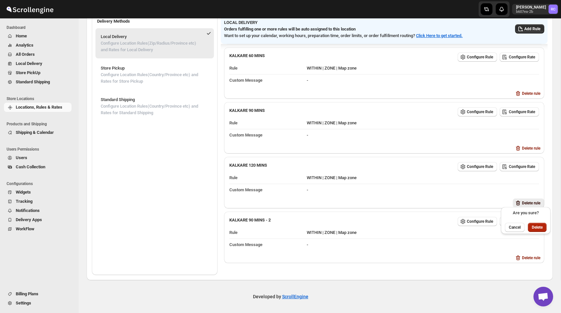
click at [542, 230] on button "Delete" at bounding box center [536, 227] width 19 height 9
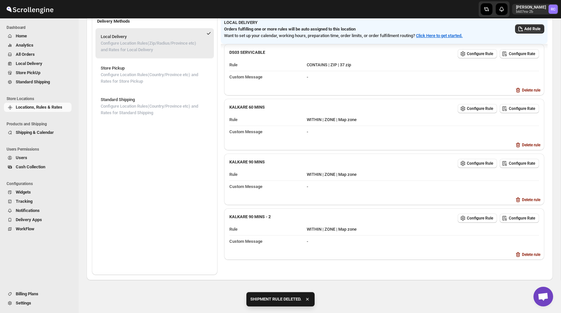
scroll to position [1, 0]
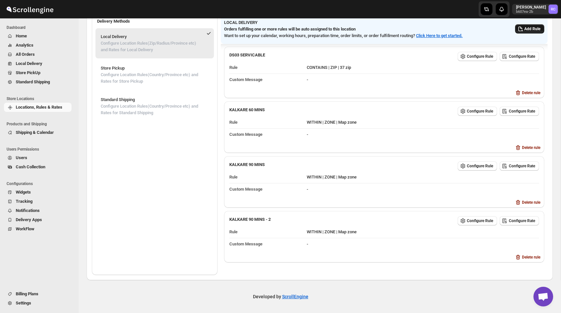
click at [521, 33] on button "Add Rule" at bounding box center [529, 28] width 29 height 9
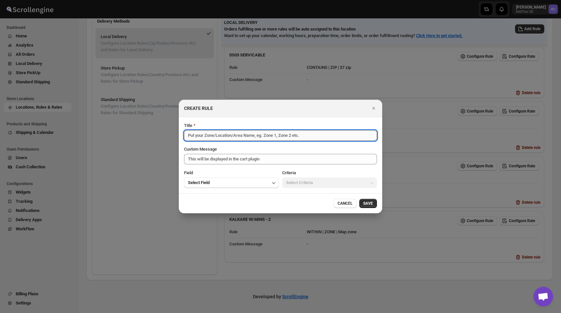
click at [264, 132] on input "Title" at bounding box center [280, 135] width 193 height 10
paste input "KALKARE 90 MINS"
click at [210, 137] on input "KALKARE 90 MINS" at bounding box center [280, 135] width 193 height 10
click at [248, 134] on input "KALKARE 120 MINS" at bounding box center [280, 135] width 193 height 10
type input "KALKARE 120 MINS - 1"
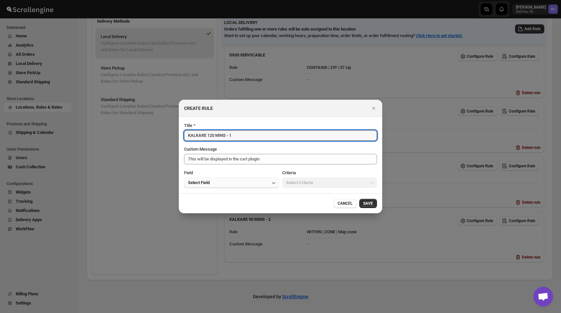
click at [225, 180] on button "Select Field" at bounding box center [231, 182] width 95 height 10
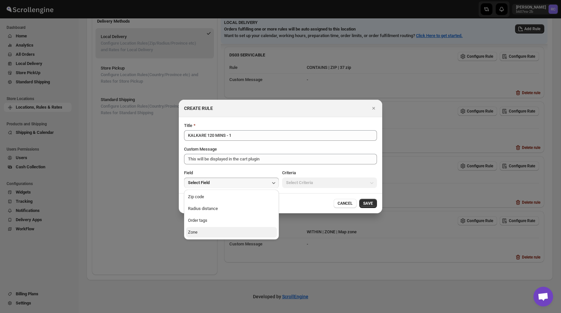
click at [212, 228] on button "Zone" at bounding box center [231, 232] width 91 height 10
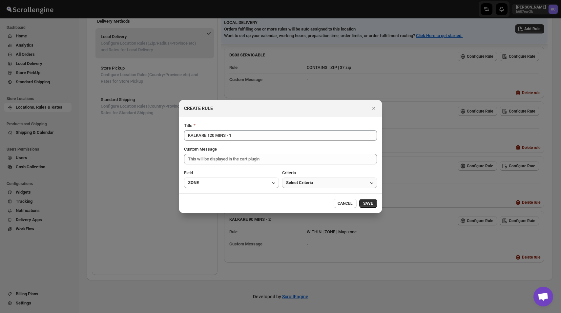
click at [309, 178] on button "Select Criteria" at bounding box center [329, 182] width 95 height 10
click at [300, 201] on button "Within" at bounding box center [329, 196] width 91 height 10
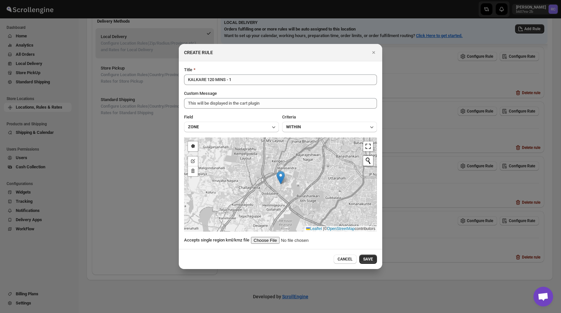
click at [271, 242] on input ":rob:" at bounding box center [292, 240] width 83 height 7
type input "C:\fakepath\Kalkare120-1.kml"
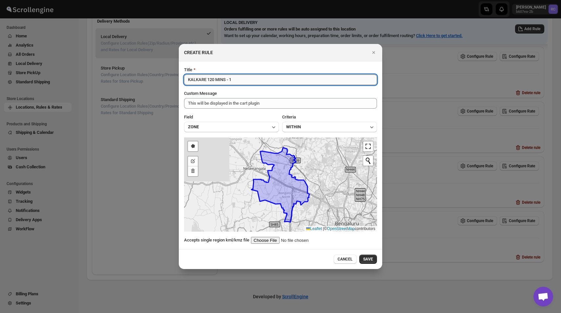
click at [265, 83] on input "KALKARE 120 MINS - 1" at bounding box center [280, 79] width 193 height 10
click at [367, 259] on span "SAVE" at bounding box center [368, 258] width 10 height 5
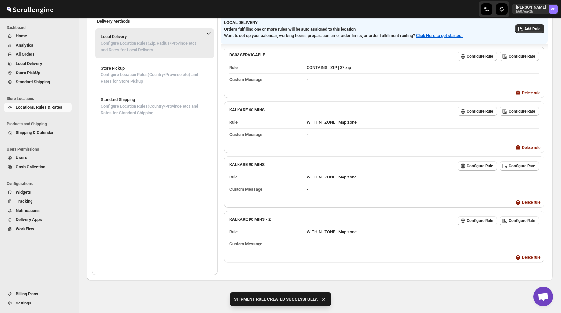
scroll to position [55, 0]
click at [532, 30] on span "Add Rule" at bounding box center [532, 28] width 16 height 5
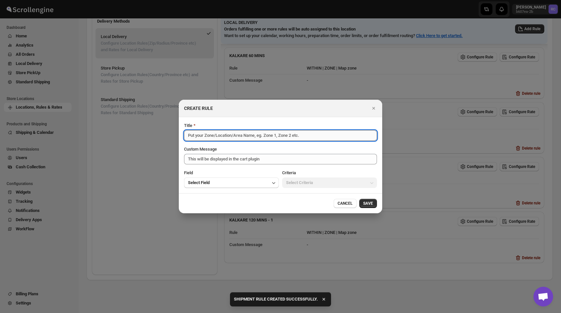
click at [257, 136] on input "Title" at bounding box center [280, 135] width 193 height 10
paste input "KALKARE 120 MINS - 1"
type input "KALKARE 120 MINS - 2"
click at [232, 182] on button "Select Field" at bounding box center [231, 182] width 95 height 10
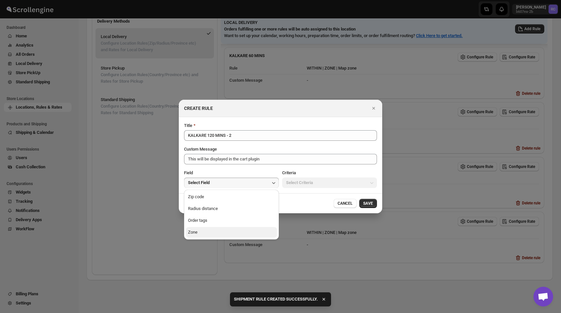
click at [217, 232] on button "Zone" at bounding box center [231, 232] width 91 height 10
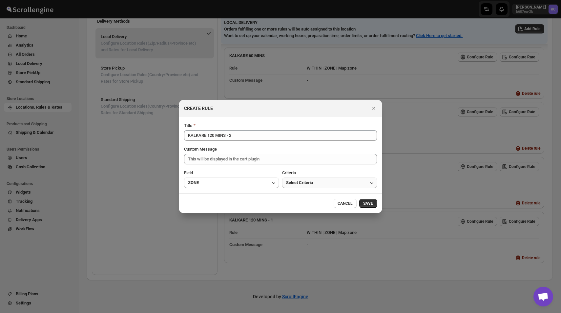
click at [304, 183] on span "Select Criteria" at bounding box center [299, 182] width 27 height 7
click at [295, 196] on div "Within" at bounding box center [292, 196] width 12 height 7
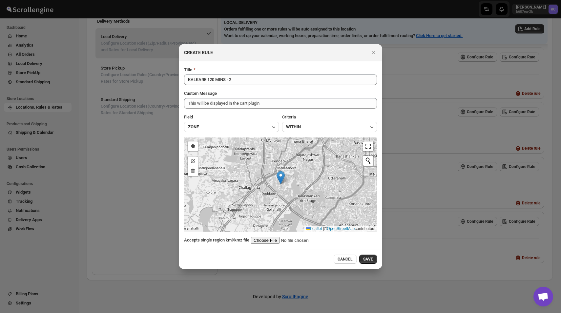
click at [267, 238] on input ":rob:" at bounding box center [292, 240] width 83 height 7
type input "C:\fakepath\Kalkare120-2.kml"
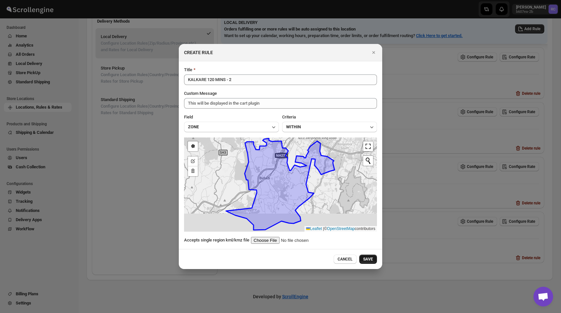
click at [369, 259] on span "SAVE" at bounding box center [368, 258] width 10 height 5
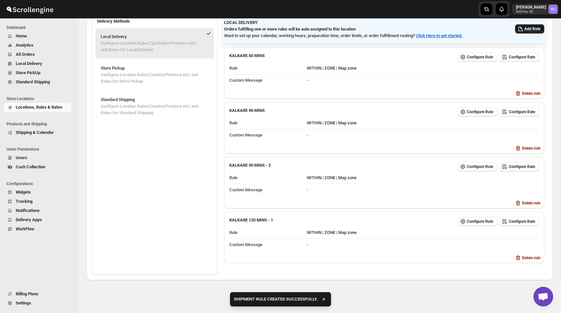
click at [524, 30] on span "Add Rule" at bounding box center [532, 28] width 16 height 5
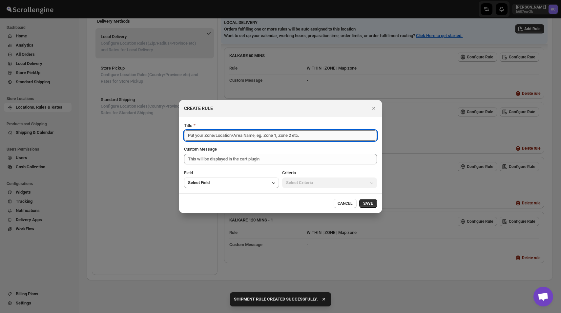
click at [202, 138] on input "Title" at bounding box center [280, 135] width 193 height 10
paste input "KALKARE 120 MINS - 1"
type input "KALKARE 120 MINS - 3"
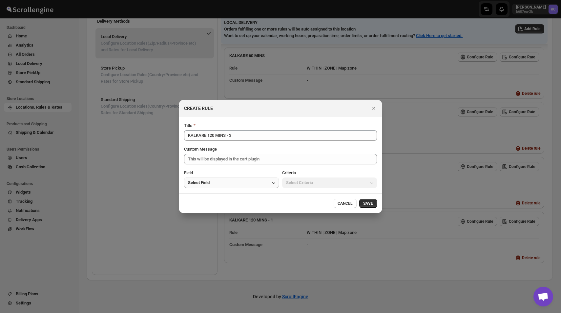
click at [210, 177] on button "Select Field" at bounding box center [231, 182] width 95 height 10
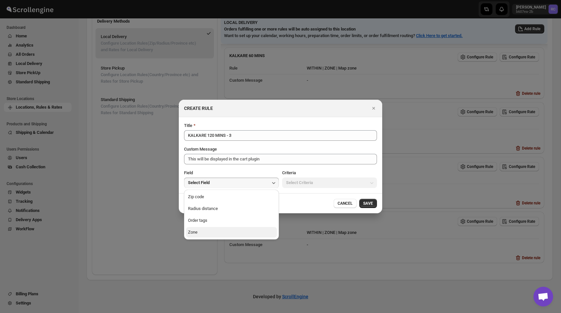
click at [205, 234] on button "Zone" at bounding box center [231, 232] width 91 height 10
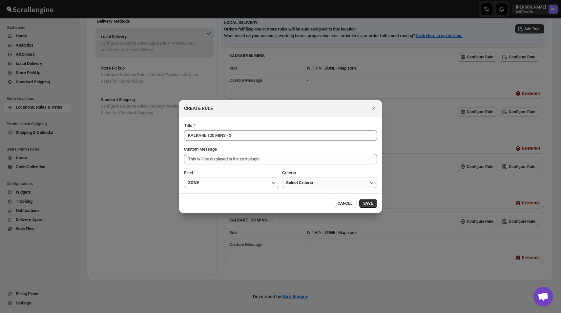
click at [302, 181] on span "Select Criteria" at bounding box center [299, 182] width 27 height 7
click at [301, 197] on button "Within" at bounding box center [329, 196] width 91 height 10
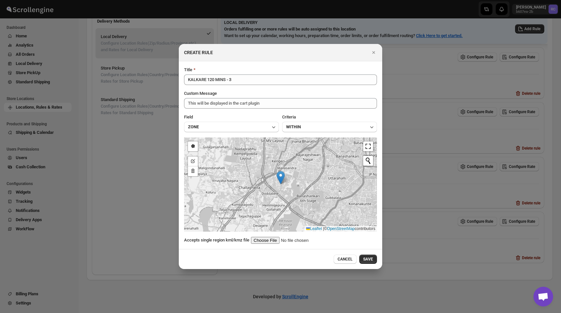
click at [269, 239] on input ":rob:" at bounding box center [292, 240] width 83 height 7
type input "C:\fakepath\Kalkare120-3.kml"
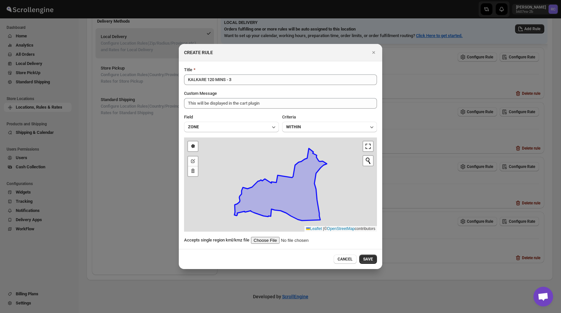
click at [325, 249] on div "CANCEL SAVE" at bounding box center [280, 259] width 203 height 20
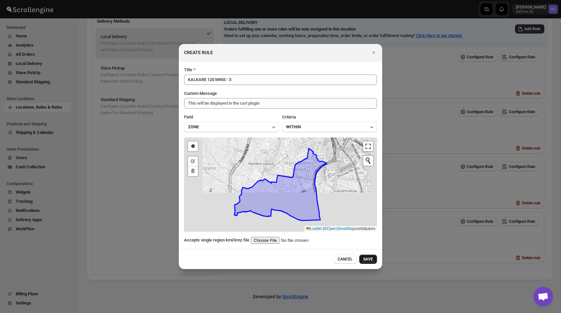
click at [375, 259] on button "SAVE" at bounding box center [368, 258] width 18 height 9
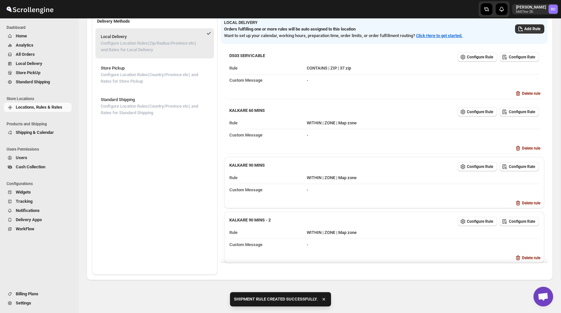
scroll to position [0, 0]
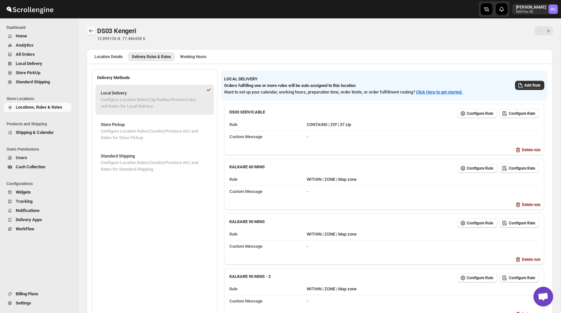
click at [89, 29] on icon "Back" at bounding box center [91, 31] width 7 height 7
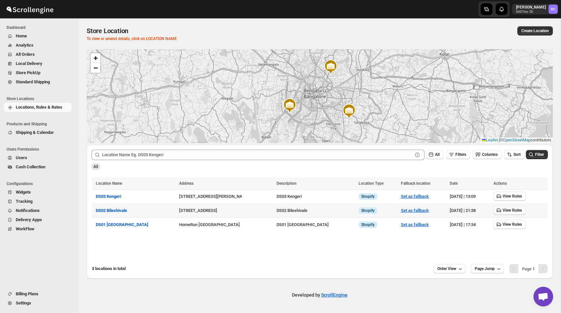
click at [509, 208] on span "View Rules" at bounding box center [511, 210] width 19 height 5
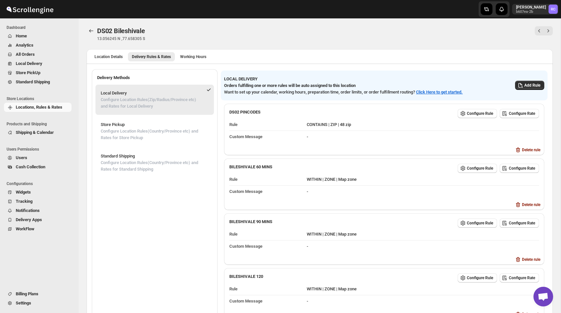
scroll to position [1, 0]
click at [481, 166] on span "Configure Rule" at bounding box center [479, 167] width 26 height 5
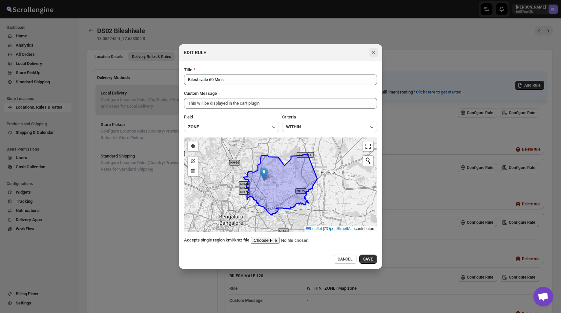
click at [373, 52] on icon "Close" at bounding box center [373, 52] width 3 height 3
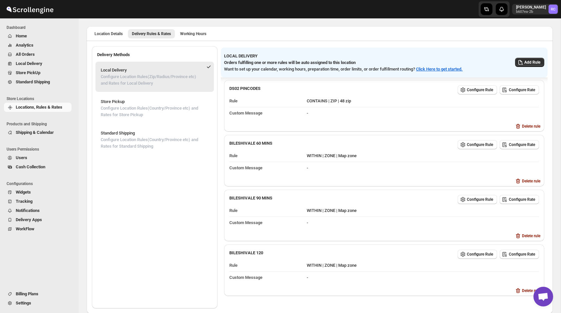
scroll to position [56, 0]
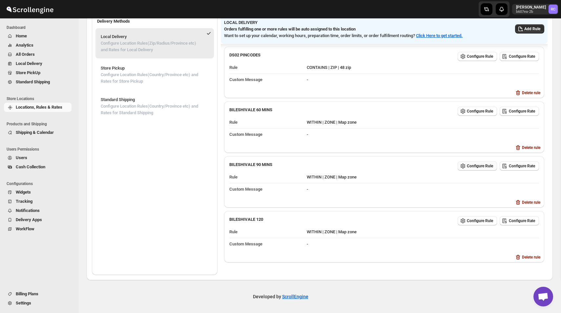
click at [472, 161] on button "Configure Rule" at bounding box center [476, 165] width 39 height 9
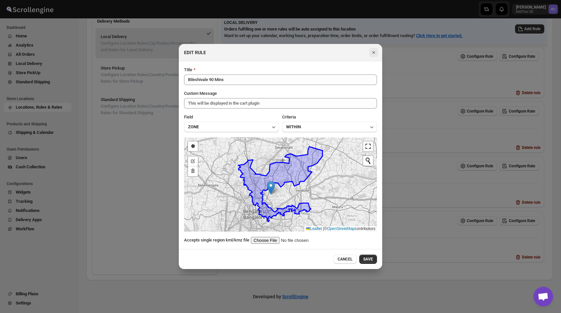
click at [374, 51] on icon "Close" at bounding box center [373, 52] width 3 height 3
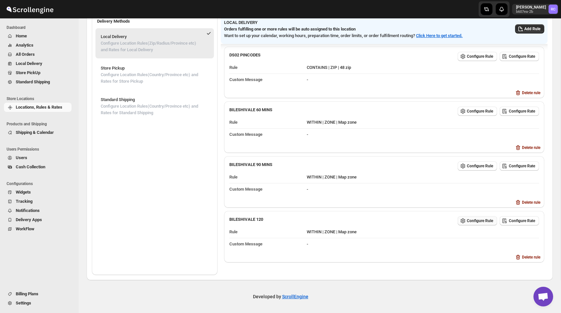
click at [470, 218] on span "Configure Rule" at bounding box center [479, 220] width 26 height 5
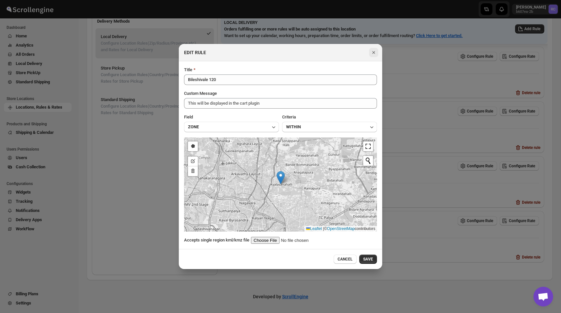
click at [373, 52] on icon "Close" at bounding box center [373, 52] width 3 height 3
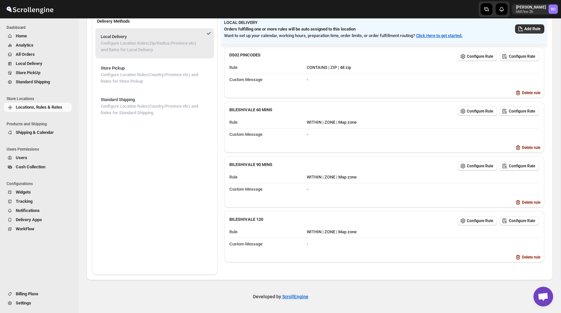
scroll to position [0, 0]
click at [469, 220] on span "Configure Rule" at bounding box center [479, 221] width 26 height 5
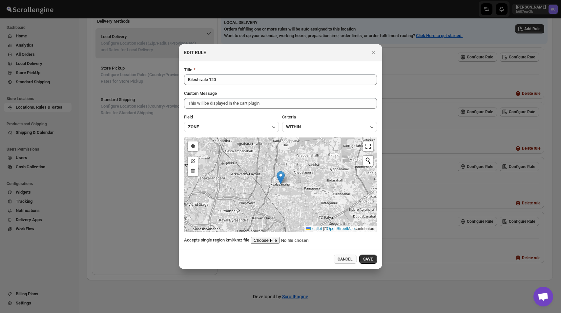
click at [343, 262] on button "CANCEL" at bounding box center [344, 258] width 23 height 9
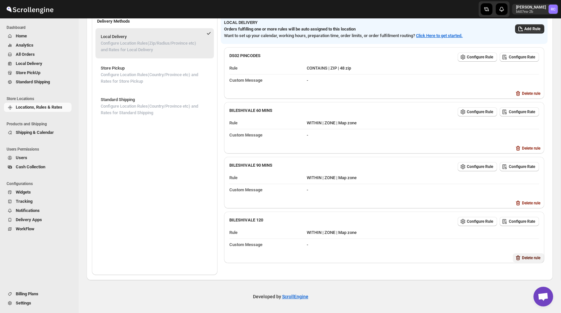
click at [528, 257] on span "Delete rule" at bounding box center [531, 257] width 18 height 5
click at [536, 282] on span "Delete" at bounding box center [536, 281] width 11 height 5
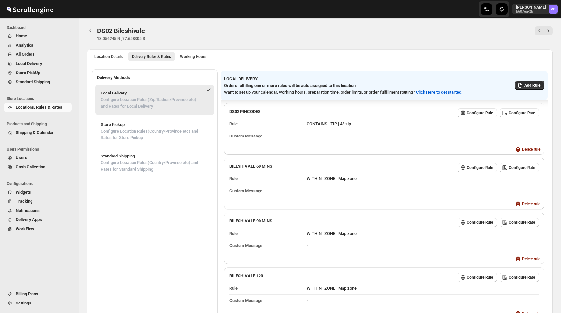
scroll to position [56, 0]
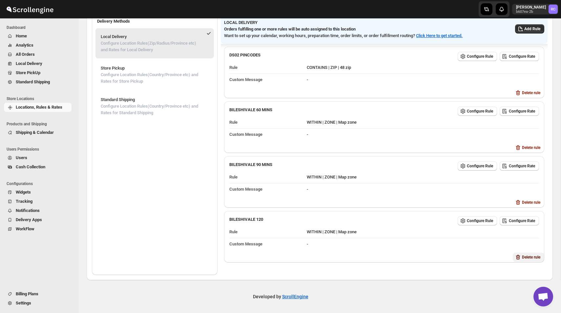
click at [527, 254] on span "Delete rule" at bounding box center [531, 256] width 18 height 5
click at [536, 282] on span "Delete" at bounding box center [536, 281] width 11 height 5
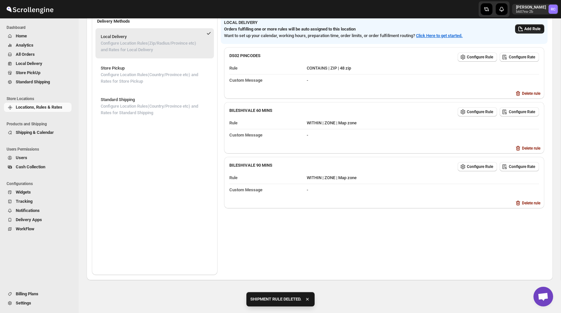
click at [524, 31] on span "Add Rule" at bounding box center [532, 28] width 16 height 5
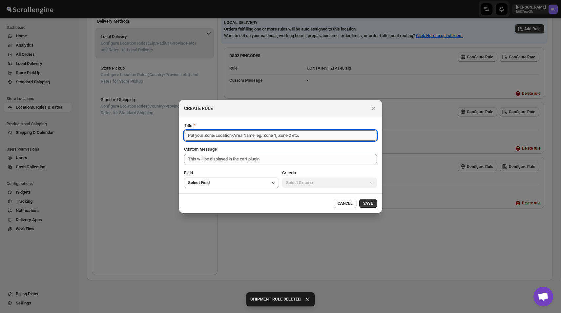
click at [267, 136] on input "Title" at bounding box center [280, 135] width 193 height 10
click at [202, 136] on input "Title" at bounding box center [280, 135] width 193 height 10
paste input "Bileshivale120-1"
drag, startPoint x: 257, startPoint y: 135, endPoint x: 148, endPoint y: 134, distance: 109.2
click at [148, 312] on div "CREATE RULE Title Bileshivale 120 Mins - 1 Custom Message This will be displaye…" at bounding box center [280, 313] width 561 height 0
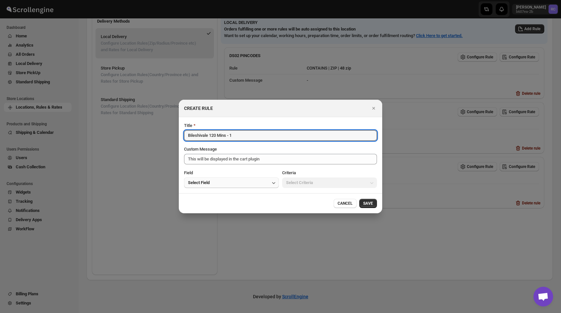
type input "Bileshivale 120 Mins - 1"
click at [217, 182] on button "Select Field" at bounding box center [231, 182] width 95 height 10
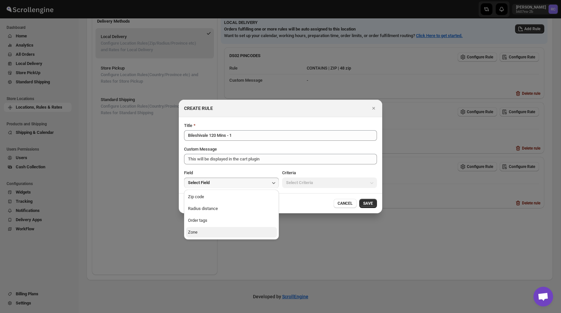
click at [218, 229] on button "Zone" at bounding box center [231, 232] width 91 height 10
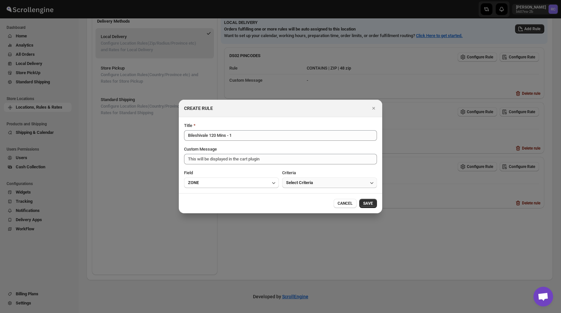
click at [303, 186] on button "Select Criteria" at bounding box center [329, 182] width 95 height 10
click at [303, 196] on button "Within" at bounding box center [329, 196] width 91 height 10
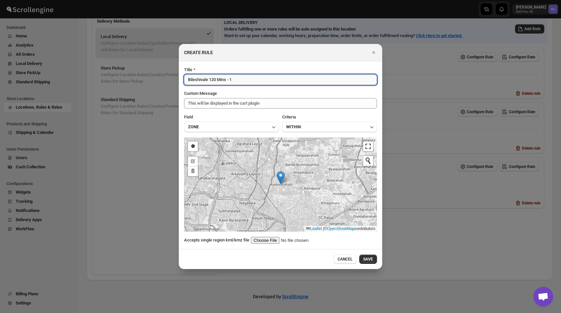
click at [242, 79] on input "Bileshivale 120 Mins - 1" at bounding box center [280, 79] width 193 height 10
click at [271, 240] on input ":r1l:" at bounding box center [292, 240] width 83 height 7
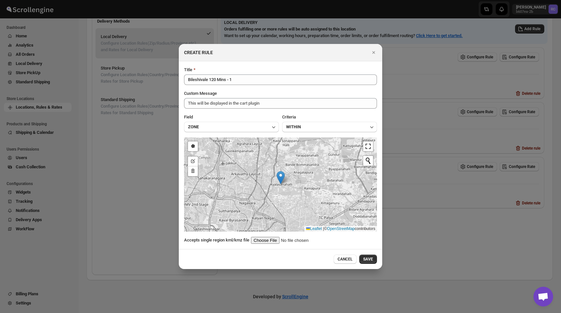
type input "C:\fakepath\Bileshivale120-1.kml"
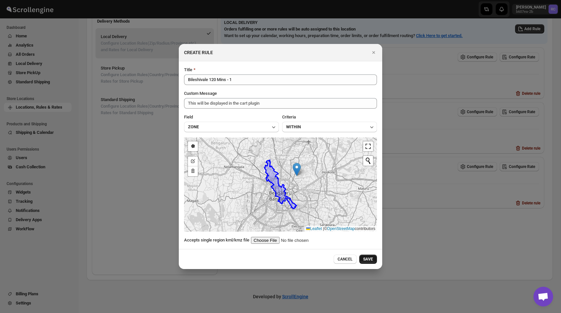
click at [371, 258] on span "SAVE" at bounding box center [368, 258] width 10 height 5
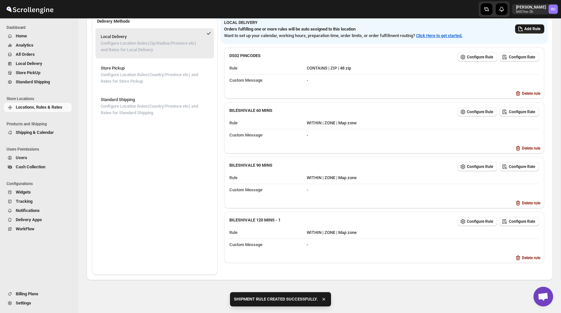
click at [528, 32] on button "Add Rule" at bounding box center [529, 28] width 29 height 9
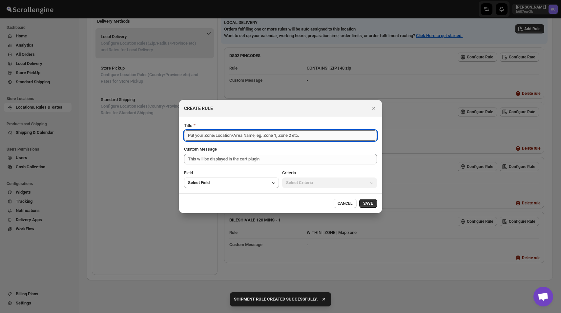
click at [244, 137] on input "Title" at bounding box center [280, 135] width 193 height 10
paste input "Bileshivale 120 Mins - 1"
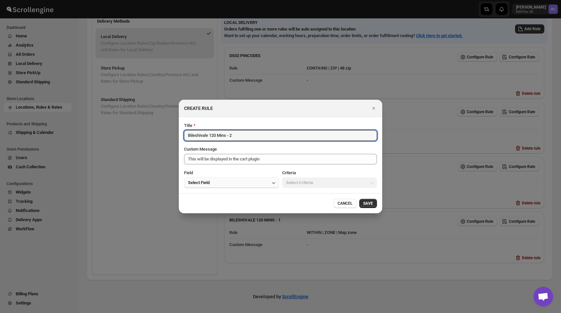
type input "Bileshivale 120 Mins - 2"
click at [236, 178] on button "Select Field" at bounding box center [231, 182] width 95 height 10
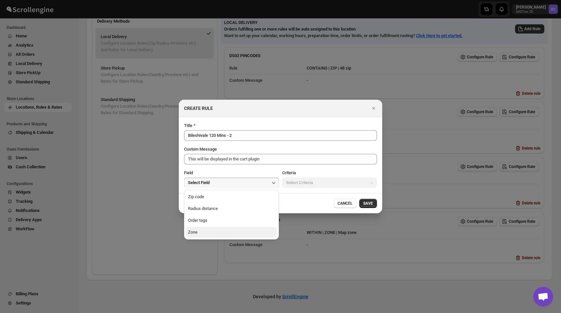
click at [231, 231] on button "Zone" at bounding box center [231, 232] width 91 height 10
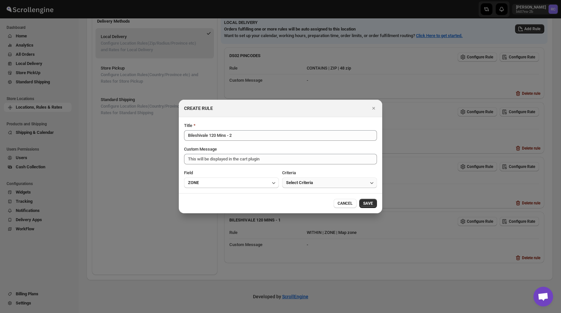
click at [298, 184] on span "Select Criteria" at bounding box center [299, 182] width 27 height 7
click at [298, 199] on div "Within" at bounding box center [292, 196] width 12 height 7
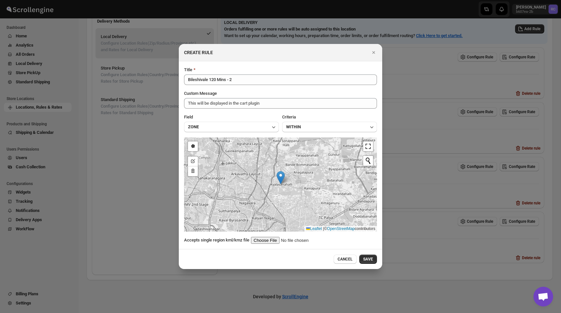
click at [266, 239] on input ":r1l:" at bounding box center [292, 240] width 83 height 7
type input "C:\fakepath\Bileshivale120-2.kml"
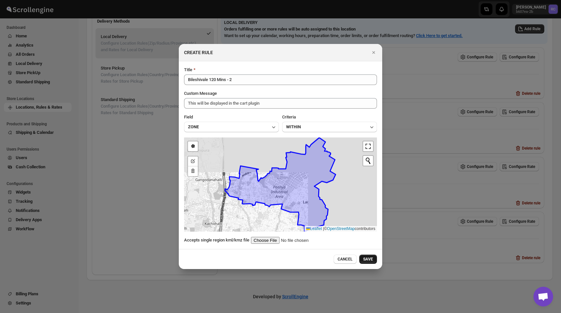
click at [367, 259] on span "SAVE" at bounding box center [368, 258] width 10 height 5
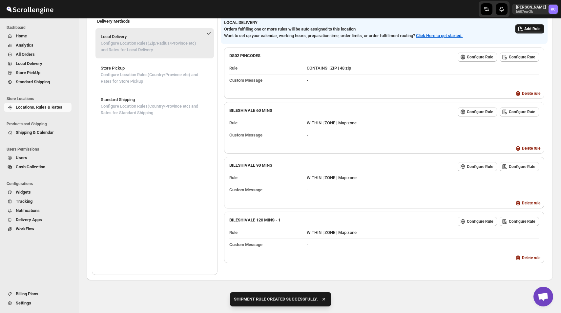
click at [532, 28] on span "Add Rule" at bounding box center [532, 28] width 16 height 5
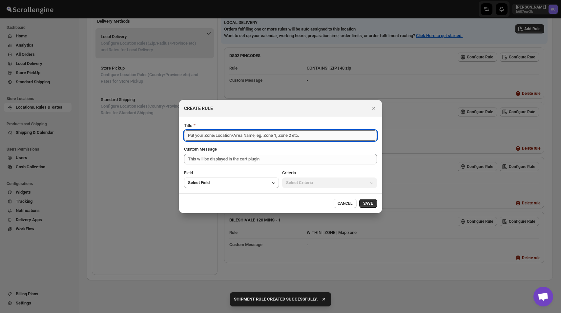
click at [300, 139] on input "Title" at bounding box center [280, 135] width 193 height 10
paste input "Bileshivale 120 Mins - 1"
type input "Bileshivale 120 Mins - 3"
click at [258, 179] on button "Select Field" at bounding box center [231, 182] width 95 height 10
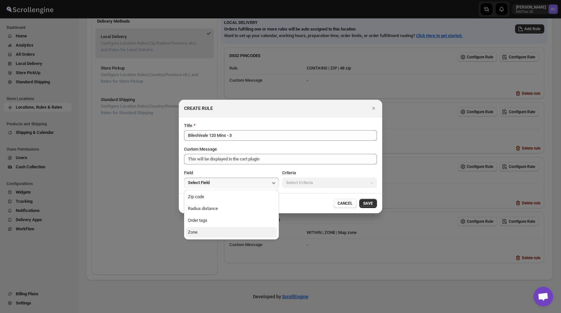
click at [231, 236] on button "Zone" at bounding box center [231, 232] width 91 height 10
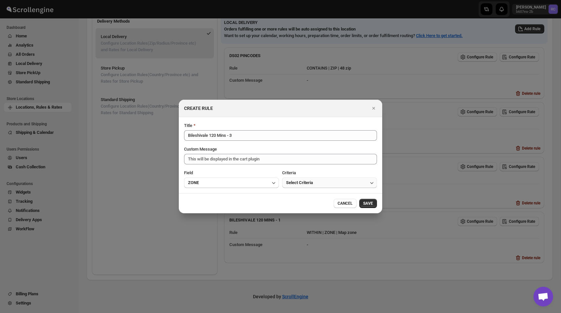
click at [294, 184] on span "Select Criteria" at bounding box center [299, 182] width 27 height 7
click at [293, 198] on div "Within" at bounding box center [292, 196] width 12 height 7
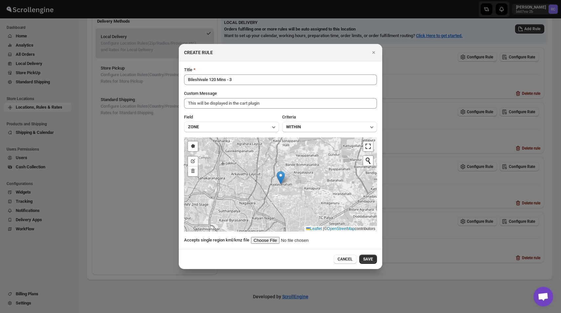
click at [263, 240] on input ":r1l:" at bounding box center [292, 240] width 83 height 7
type input "C:\fakepath\Bileshivale120-3.kml"
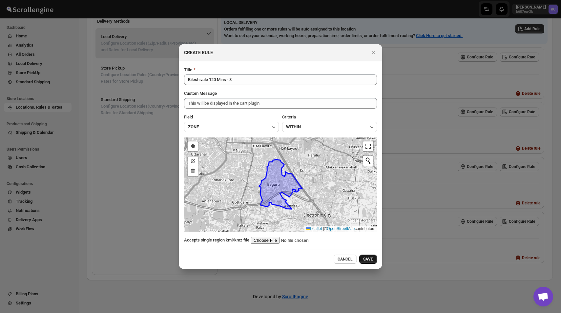
click at [367, 258] on span "SAVE" at bounding box center [368, 258] width 10 height 5
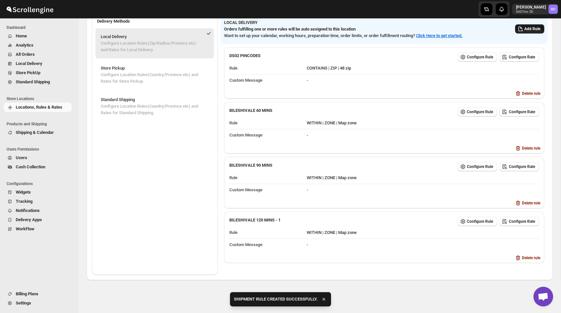
click at [526, 30] on span "Add Rule" at bounding box center [532, 28] width 16 height 5
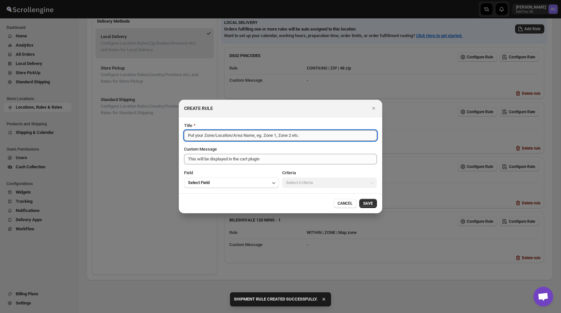
click at [287, 133] on input "Title" at bounding box center [280, 135] width 193 height 10
paste input "Bileshivale 120 Mins - 1"
type input "Bileshivale 120 Mins - 4"
click at [257, 181] on button "Select Field" at bounding box center [231, 182] width 95 height 10
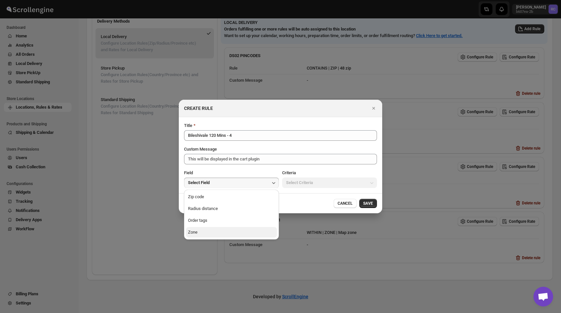
click at [239, 233] on button "Zone" at bounding box center [231, 232] width 91 height 10
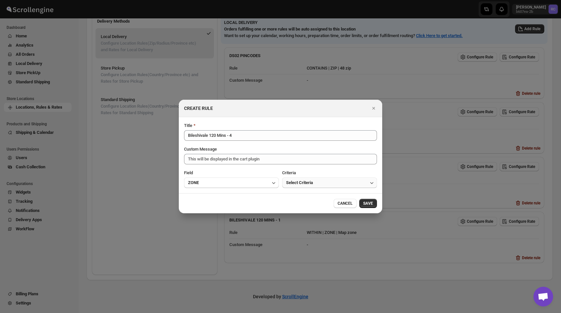
click at [302, 185] on span "Select Criteria" at bounding box center [299, 182] width 27 height 7
click at [297, 198] on div "Within" at bounding box center [292, 196] width 12 height 7
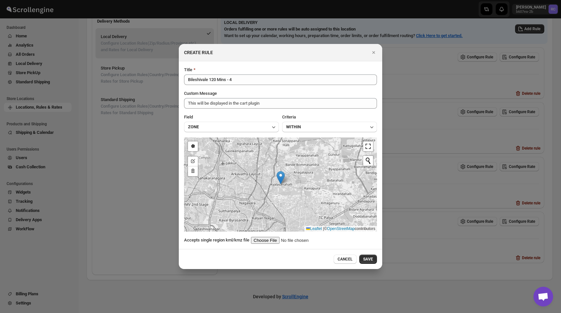
click at [266, 238] on input ":r1l:" at bounding box center [292, 240] width 83 height 7
type input "C:\fakepath\Bileshivale120-4.kml"
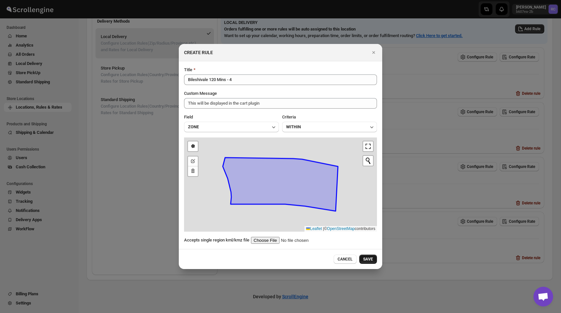
click at [369, 258] on span "SAVE" at bounding box center [368, 258] width 10 height 5
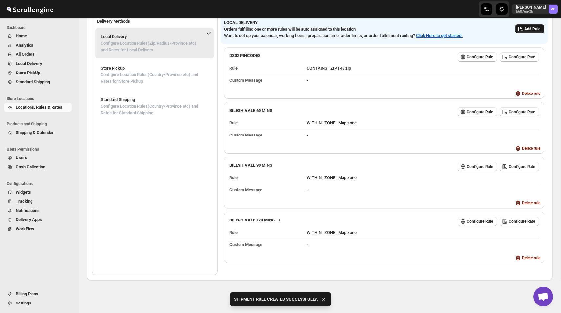
click at [526, 31] on span "Add Rule" at bounding box center [532, 28] width 16 height 5
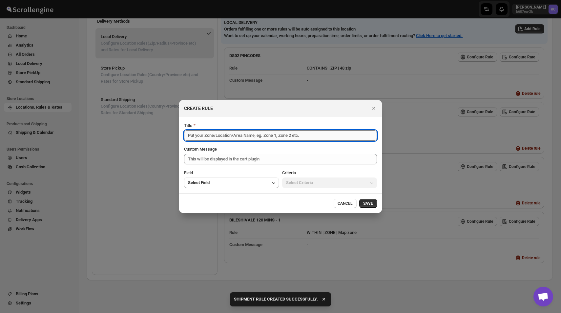
click at [260, 138] on input "Title" at bounding box center [280, 135] width 193 height 10
paste input "Bileshivale 120 Mins - 1"
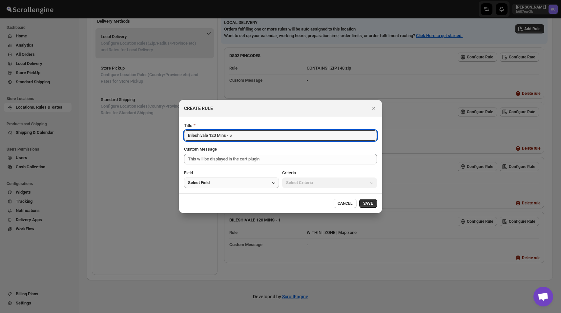
type input "Bileshivale 120 Mins - 5"
click at [246, 180] on button "Select Field" at bounding box center [231, 182] width 95 height 10
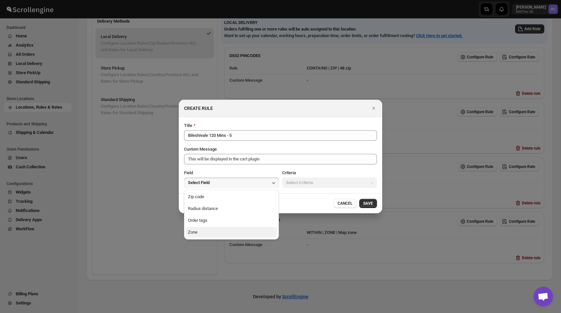
click at [232, 230] on button "Zone" at bounding box center [231, 232] width 91 height 10
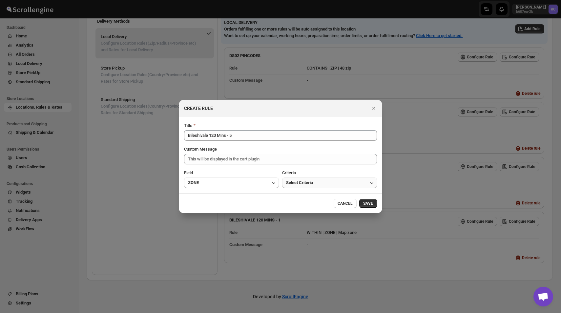
click at [302, 178] on button "Select Criteria" at bounding box center [329, 182] width 95 height 10
click at [298, 196] on div "Within" at bounding box center [292, 196] width 12 height 7
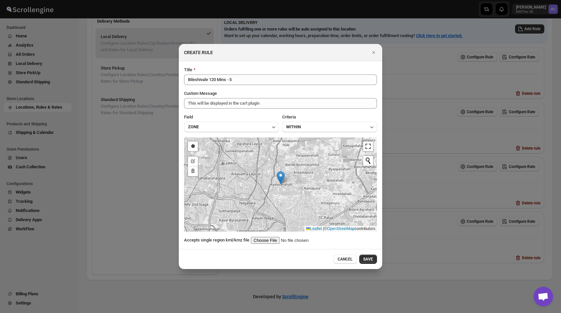
click at [268, 241] on input ":r1l:" at bounding box center [292, 240] width 83 height 7
type input "C:\fakepath\Bileshivale120-5.kml"
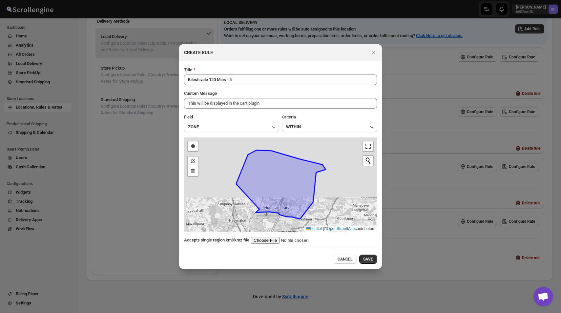
click at [303, 262] on div "CANCEL SAVE" at bounding box center [280, 258] width 193 height 9
click at [374, 261] on button "SAVE" at bounding box center [368, 258] width 18 height 9
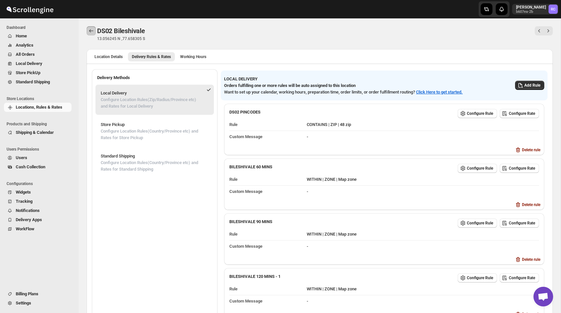
click at [88, 29] on icon "Back" at bounding box center [91, 31] width 7 height 7
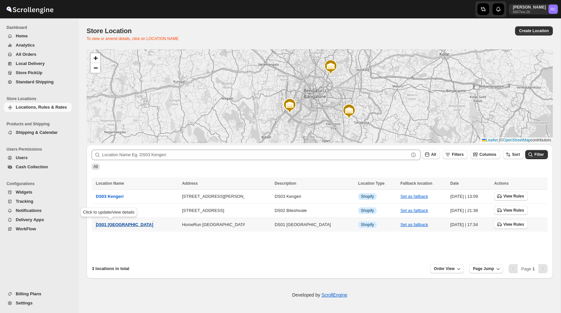
click at [120, 221] on button "DS01 [GEOGRAPHIC_DATA]" at bounding box center [124, 224] width 57 height 7
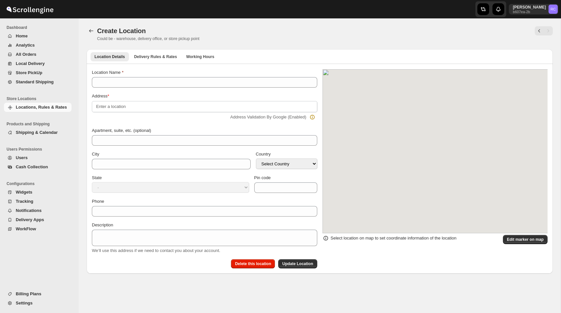
type input "DS01 [GEOGRAPHIC_DATA]"
type input "Sy No 46/1, Near [GEOGRAPHIC_DATA]"
type input "[GEOGRAPHIC_DATA]"
select select "IN"
type input "562125"
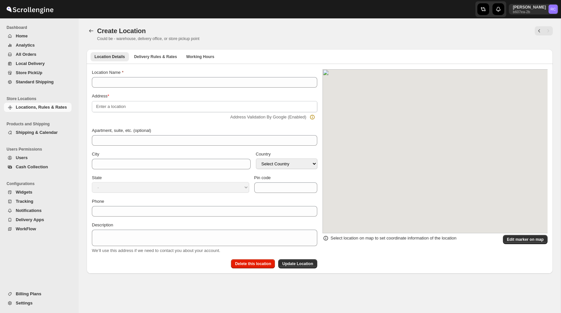
type input "[PHONE_NUMBER]"
type textarea "DS01 [GEOGRAPHIC_DATA]"
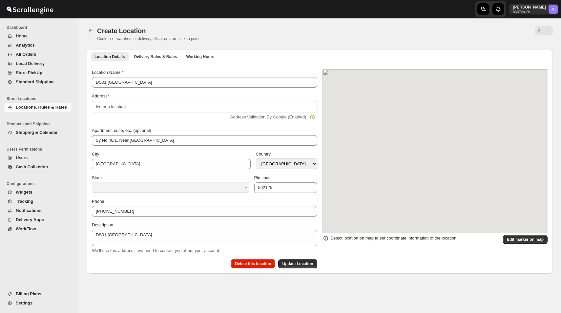
select select "[GEOGRAPHIC_DATA]"
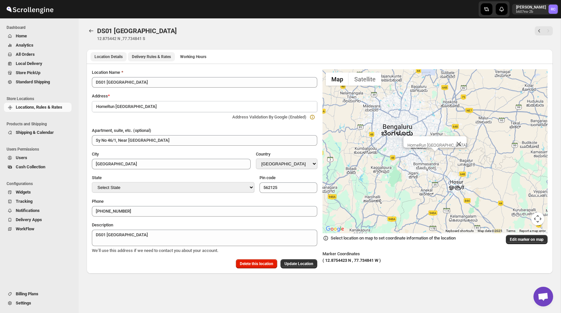
click at [161, 55] on span "Delivery Rules & Rates" at bounding box center [151, 56] width 39 height 5
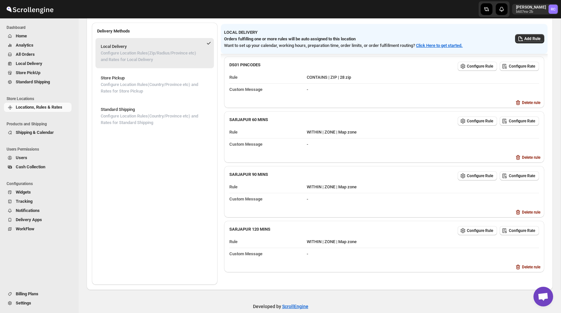
scroll to position [56, 0]
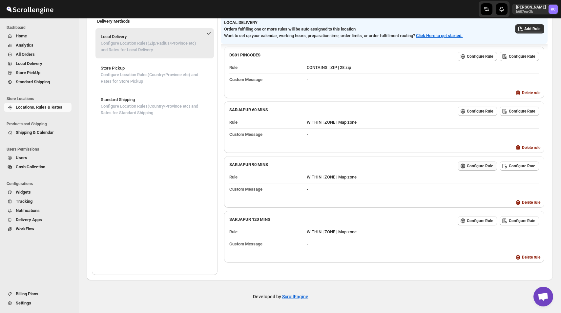
click at [471, 166] on span "Configure Rule" at bounding box center [479, 165] width 26 height 5
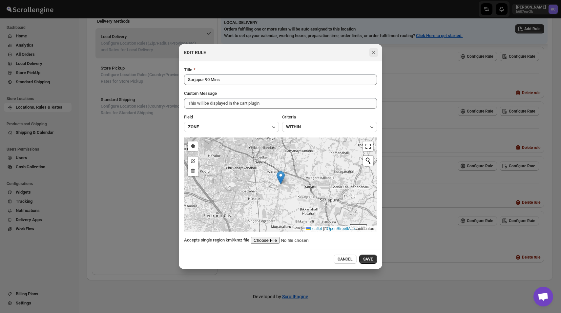
click at [374, 51] on icon "Close" at bounding box center [373, 52] width 7 height 7
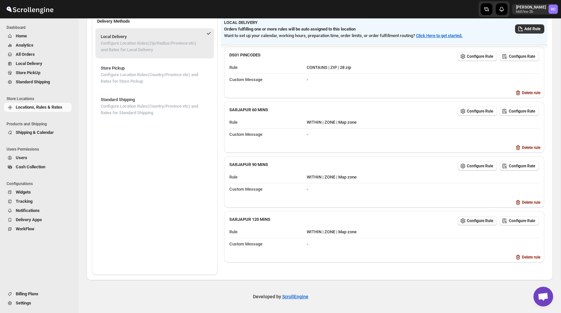
click at [475, 218] on span "Configure Rule" at bounding box center [479, 220] width 26 height 5
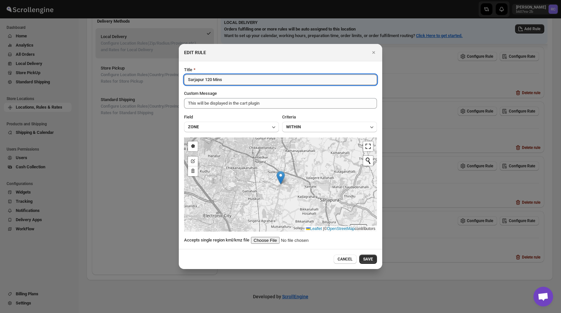
click at [236, 81] on input "Sarjapur 120 Mins" at bounding box center [280, 79] width 193 height 10
click at [373, 53] on icon "Close" at bounding box center [373, 52] width 7 height 7
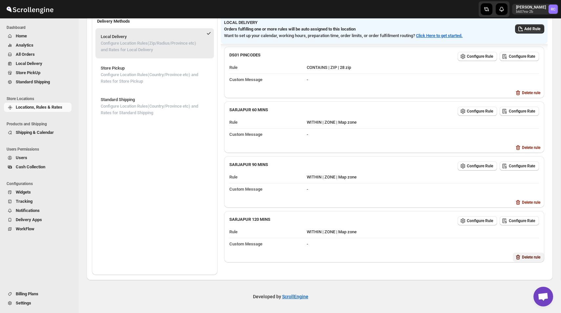
click at [528, 254] on span "Delete rule" at bounding box center [531, 256] width 18 height 5
click at [535, 280] on span "Delete" at bounding box center [536, 281] width 11 height 5
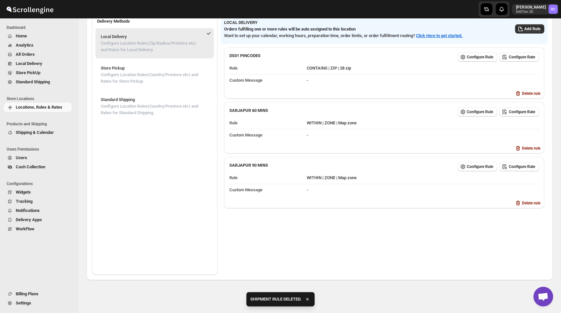
scroll to position [0, 0]
click at [472, 166] on span "Configure Rule" at bounding box center [479, 166] width 26 height 5
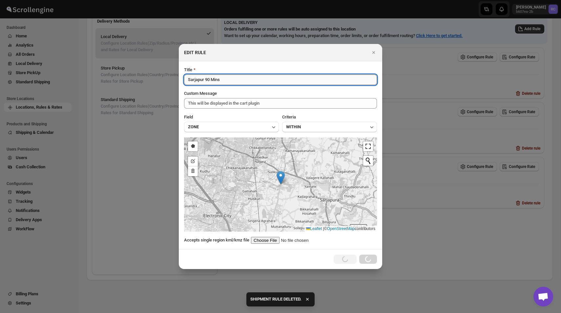
click at [238, 81] on input "Sarjapur 90 Mins" at bounding box center [280, 79] width 193 height 10
click at [343, 259] on span "CANCEL" at bounding box center [344, 258] width 15 height 5
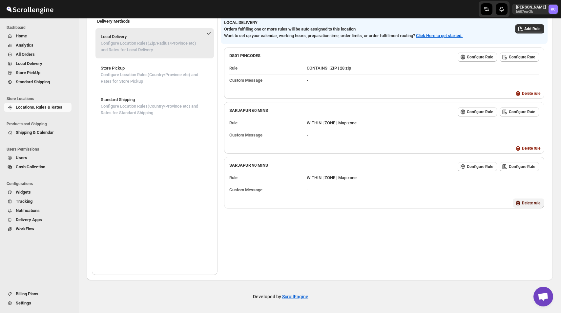
click at [532, 200] on span "Delete rule" at bounding box center [531, 202] width 18 height 5
click at [537, 228] on span "Delete" at bounding box center [536, 227] width 11 height 5
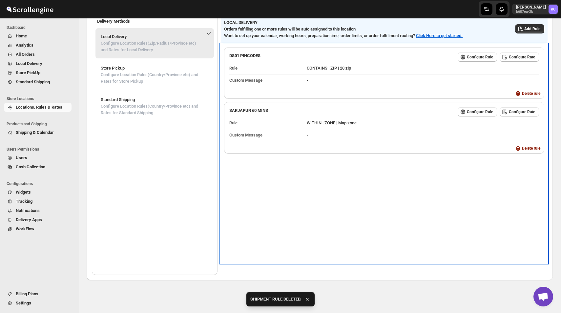
click at [443, 224] on div "DS01 PINCODES Configure Rule Configure Rate Rule CONTAINS | ZIP | 28 zip Custom…" at bounding box center [384, 153] width 326 height 219
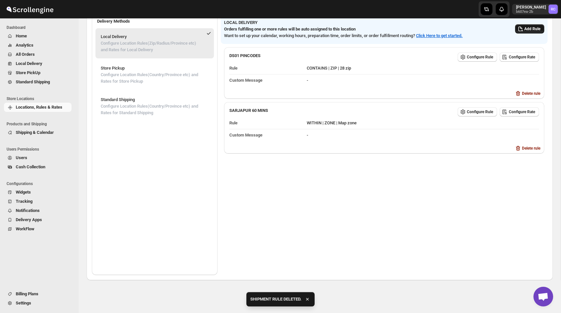
click at [527, 31] on span "Add Rule" at bounding box center [532, 28] width 16 height 5
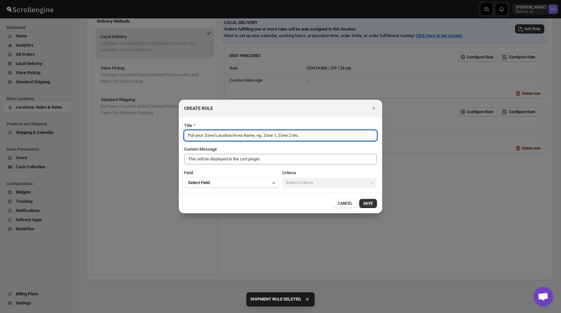
click at [237, 133] on input "Title" at bounding box center [280, 135] width 193 height 10
paste input "Sarjapur 90 Mins"
type input "Sarjapur 90 Mins - 1"
click at [207, 182] on span "Select Field" at bounding box center [199, 182] width 22 height 7
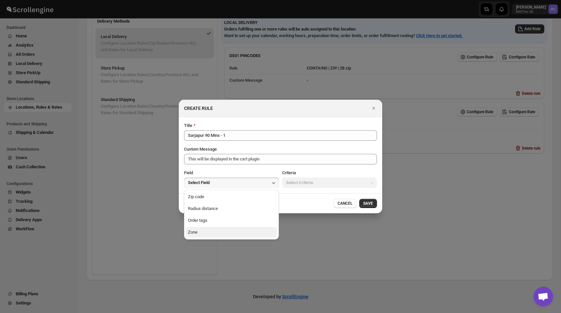
click at [210, 230] on button "Zone" at bounding box center [231, 232] width 91 height 10
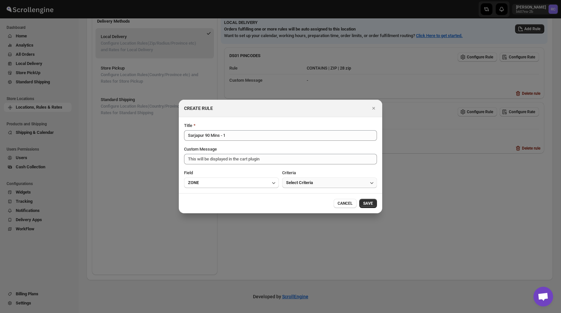
click at [322, 183] on button "Select Criteria" at bounding box center [329, 182] width 95 height 10
click at [311, 199] on button "Within" at bounding box center [329, 196] width 91 height 10
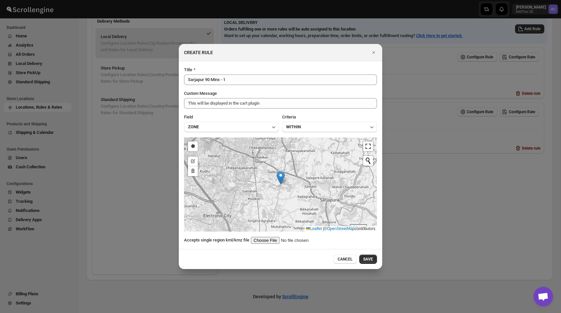
click at [273, 241] on input ":r45:" at bounding box center [292, 240] width 83 height 7
type input "C:\fakepath\[GEOGRAPHIC_DATA]-1.kml"
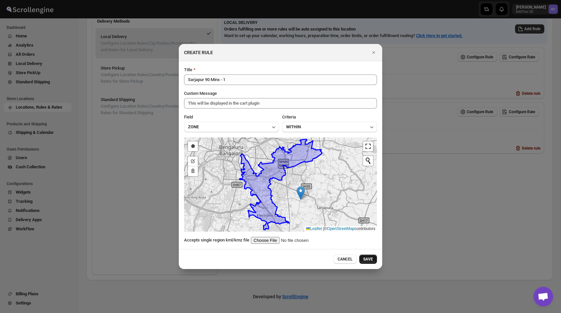
click at [366, 257] on span "SAVE" at bounding box center [368, 258] width 10 height 5
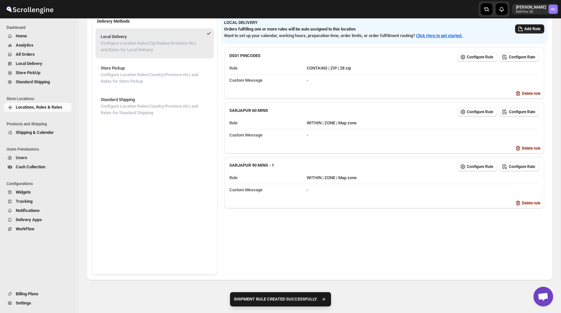
click at [527, 28] on span "Add Rule" at bounding box center [532, 28] width 16 height 5
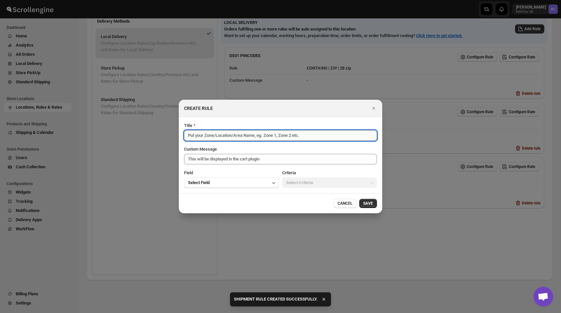
click at [299, 131] on input "Title" at bounding box center [280, 135] width 193 height 10
paste input "Sarjapur 90 Mins"
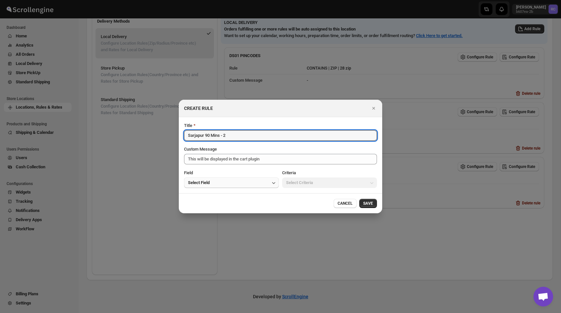
type input "Sarjapur 90 Mins - 2"
click at [261, 181] on button "Select Field" at bounding box center [231, 182] width 95 height 10
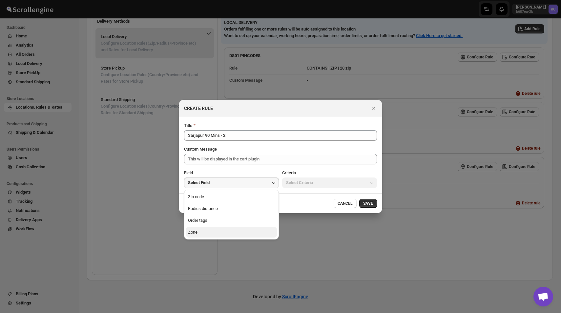
click at [245, 232] on button "Zone" at bounding box center [231, 232] width 91 height 10
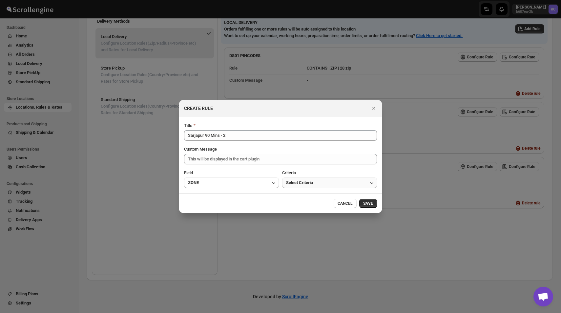
click at [307, 185] on span "Select Criteria" at bounding box center [299, 182] width 27 height 7
click at [307, 200] on button "Within" at bounding box center [329, 196] width 91 height 10
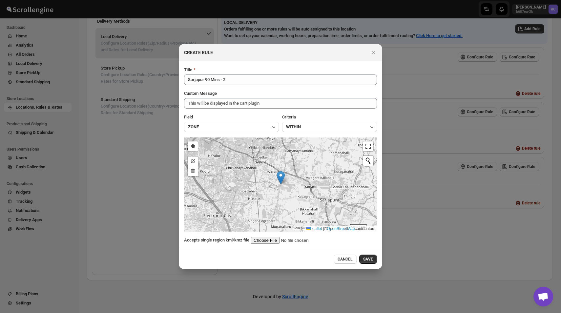
click at [268, 241] on input ":r45:" at bounding box center [292, 240] width 83 height 7
type input "C:\fakepath\[GEOGRAPHIC_DATA]-2.kml"
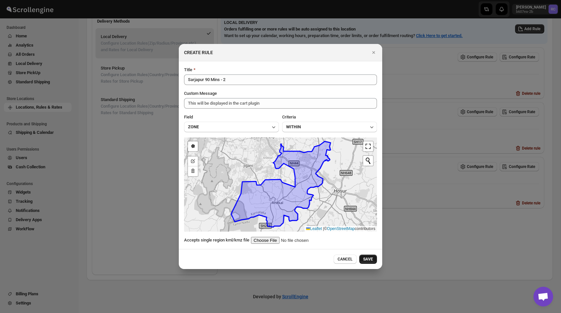
click at [374, 261] on button "SAVE" at bounding box center [368, 258] width 18 height 9
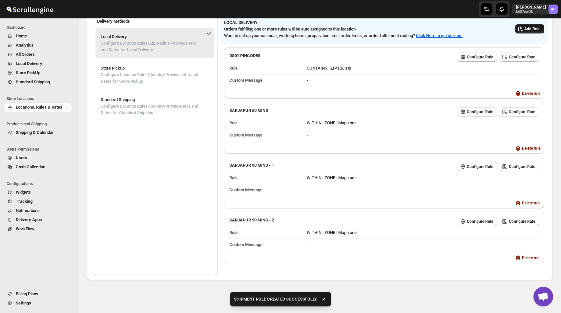
click at [518, 29] on icon "button" at bounding box center [520, 29] width 7 height 7
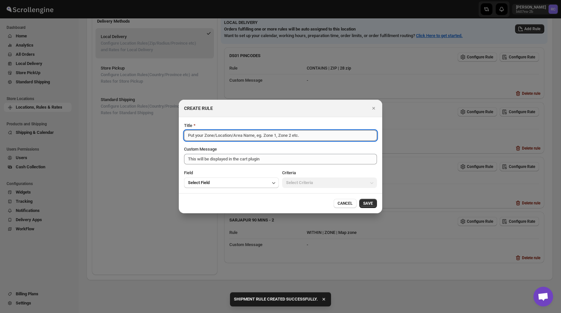
click at [267, 131] on input "Title" at bounding box center [280, 135] width 193 height 10
paste input "Sarjapur 90 Mins"
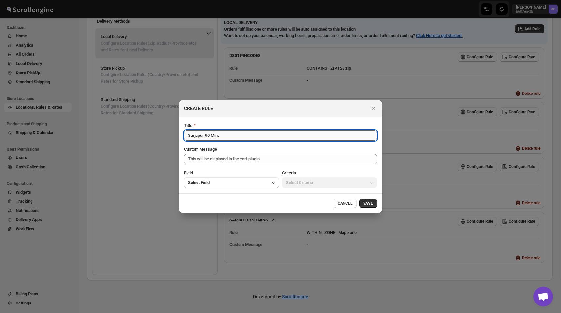
click at [209, 135] on input "Sarjapur 90 Mins" at bounding box center [280, 135] width 193 height 10
type input "Sarjapur 120 Mins - 1"
click at [255, 187] on button "Select Field" at bounding box center [231, 182] width 95 height 10
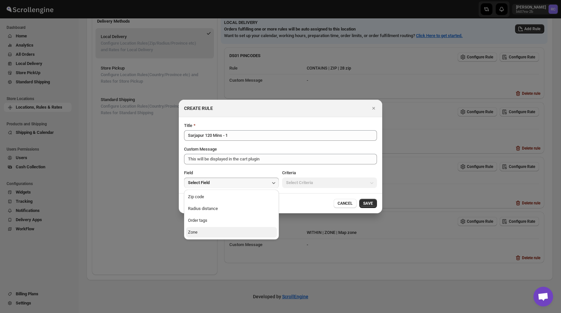
click at [237, 228] on button "Zone" at bounding box center [231, 232] width 91 height 10
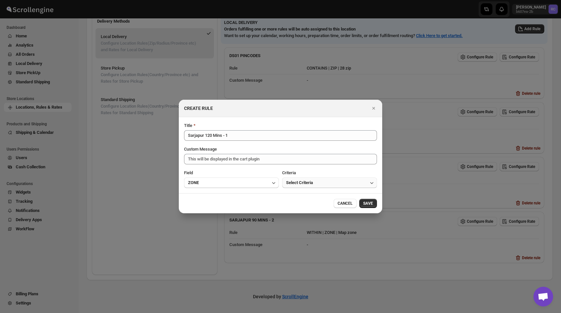
click at [308, 185] on span "Select Criteria" at bounding box center [299, 182] width 27 height 7
click at [303, 200] on button "Within" at bounding box center [329, 196] width 91 height 10
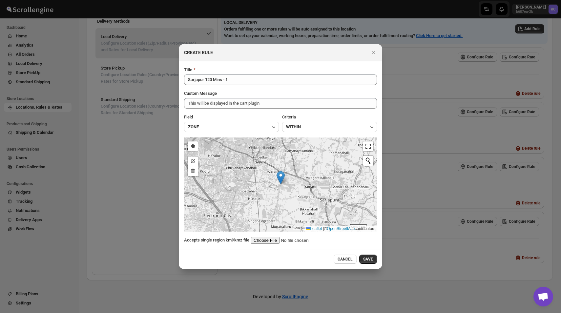
click at [274, 239] on input ":r45:" at bounding box center [292, 240] width 83 height 7
type input "C:\fakepath\Sarjapur120-1.kml"
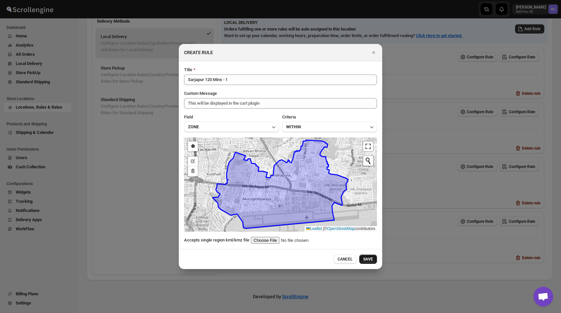
click at [372, 256] on button "SAVE" at bounding box center [368, 258] width 18 height 9
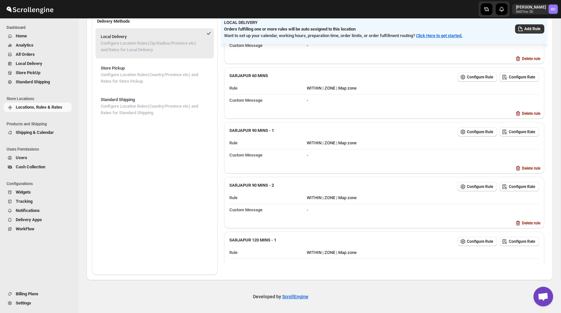
scroll to position [55, 0]
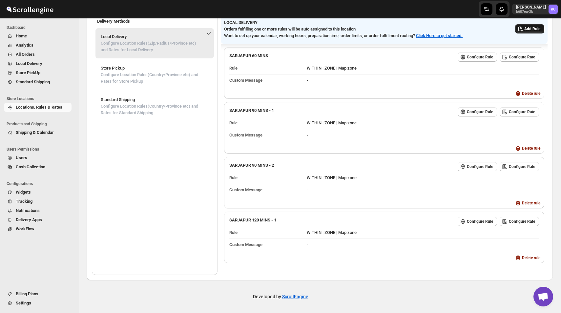
click at [525, 29] on span "Add Rule" at bounding box center [532, 28] width 16 height 5
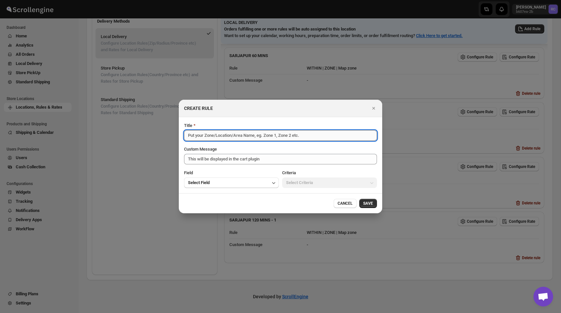
click at [267, 134] on input "Title" at bounding box center [280, 135] width 193 height 10
paste input "Sarjapur 120 Mins - 1"
type input "Sarjapur 120 Mins - 2"
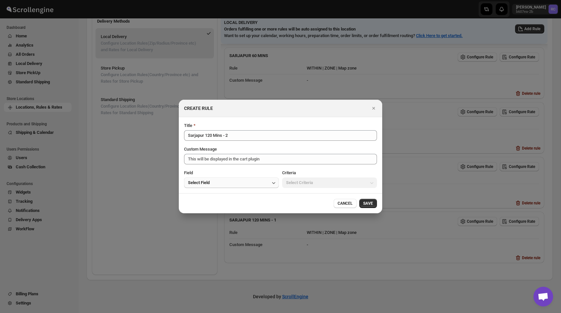
click at [256, 186] on button "Select Field" at bounding box center [231, 182] width 95 height 10
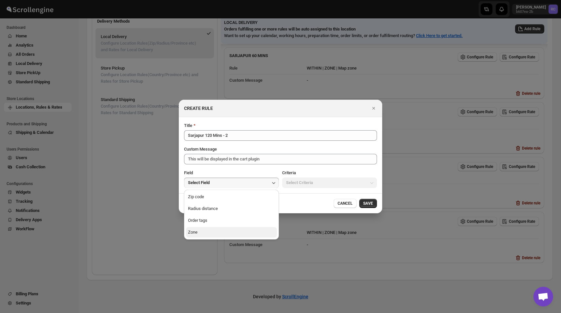
click at [239, 231] on button "Zone" at bounding box center [231, 232] width 91 height 10
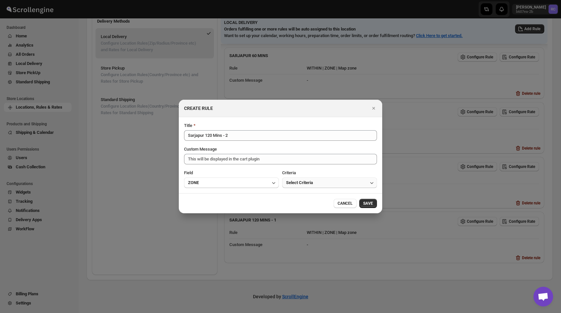
click at [305, 185] on span "Select Criteria" at bounding box center [299, 182] width 27 height 7
click at [300, 200] on button "Within" at bounding box center [329, 196] width 91 height 10
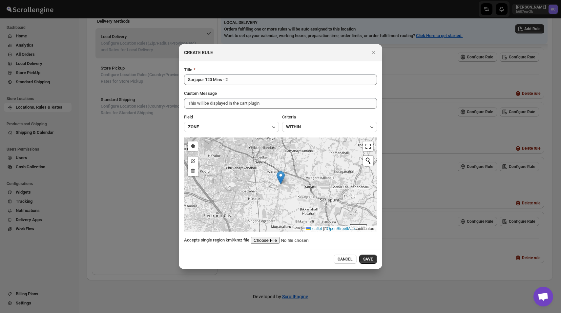
click at [266, 237] on input ":r45:" at bounding box center [292, 240] width 83 height 7
type input "C:\fakepath\Sarjapur120-2.kml"
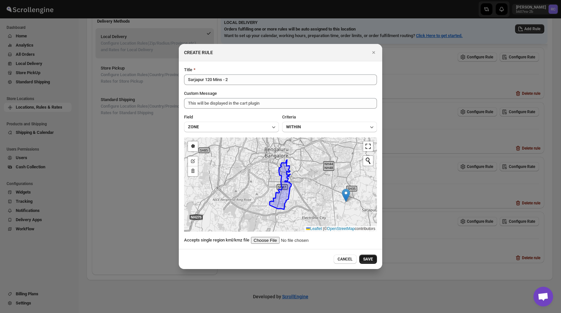
click at [372, 259] on span "SAVE" at bounding box center [368, 258] width 10 height 5
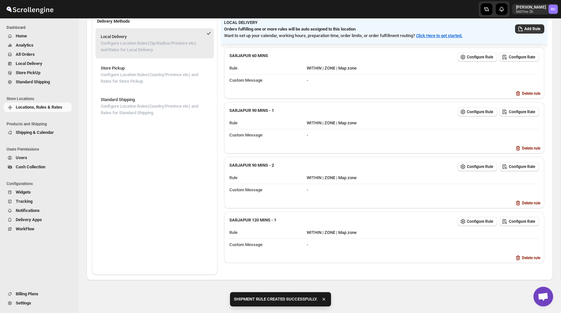
scroll to position [109, 0]
click at [535, 29] on span "Add Rule" at bounding box center [532, 28] width 16 height 5
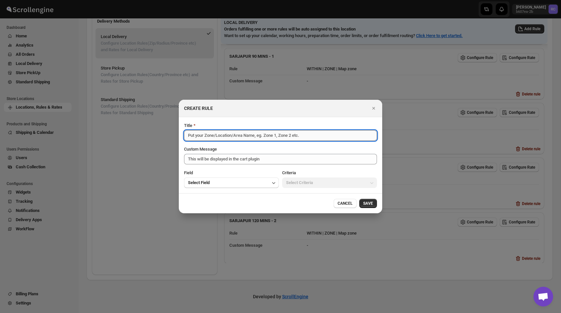
click at [218, 139] on input "Title" at bounding box center [280, 135] width 193 height 10
paste input "Sarjapur 120 Mins - 1"
type input "Sarjapur 120 Mins - 3"
click at [231, 183] on button "Select Field" at bounding box center [231, 182] width 95 height 10
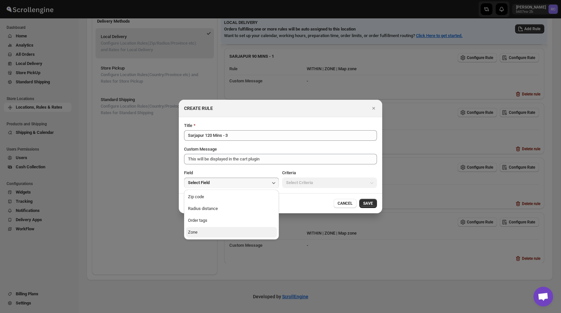
click at [222, 234] on button "Zone" at bounding box center [231, 232] width 91 height 10
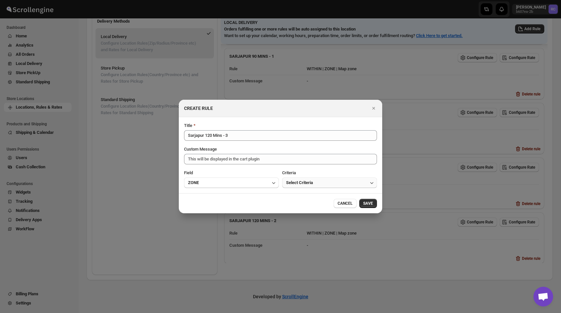
click at [288, 183] on span "Select Criteria" at bounding box center [299, 182] width 27 height 7
click at [297, 197] on div "Within" at bounding box center [292, 196] width 12 height 7
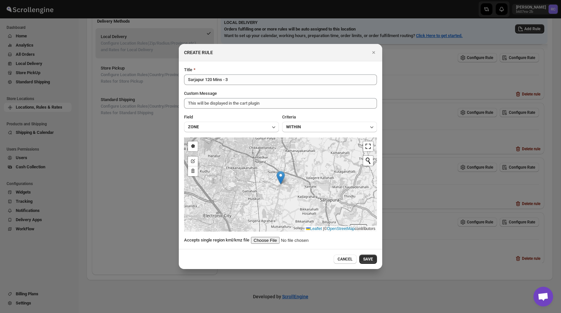
click at [268, 241] on input ":r45:" at bounding box center [292, 240] width 83 height 7
type input "C:\fakepath\Sarjapur120-3.kml"
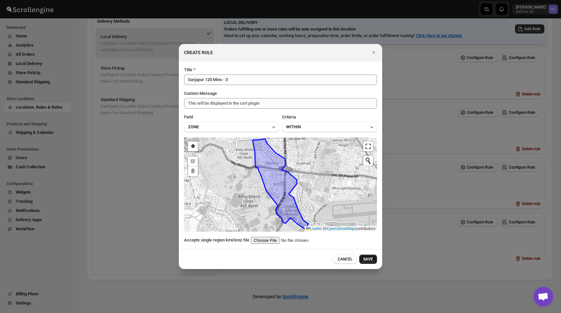
click at [367, 258] on span "SAVE" at bounding box center [368, 258] width 10 height 5
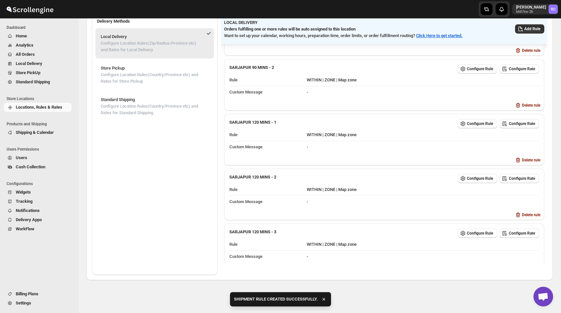
scroll to position [163, 0]
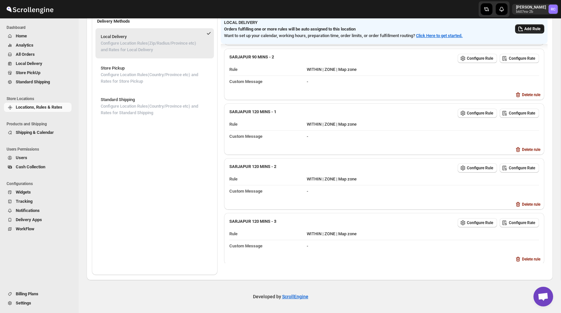
click at [526, 30] on span "Add Rule" at bounding box center [532, 28] width 16 height 5
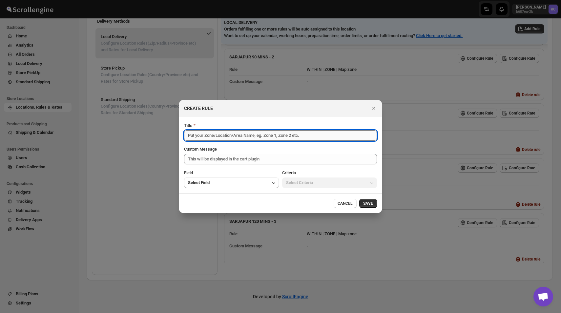
click at [240, 134] on input "Title" at bounding box center [280, 135] width 193 height 10
paste input "Sarjapur 120 Mins - 1"
type input "Sarjapur 120 Mins - 4"
click at [238, 186] on button "Select Field" at bounding box center [231, 182] width 95 height 10
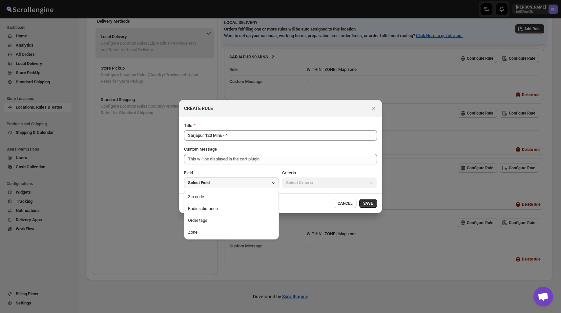
click at [228, 240] on div at bounding box center [280, 156] width 561 height 313
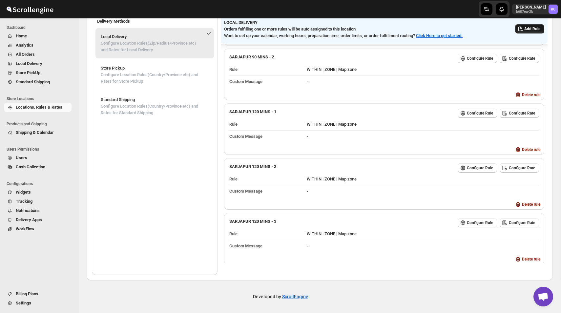
click at [530, 29] on span "Add Rule" at bounding box center [532, 28] width 16 height 5
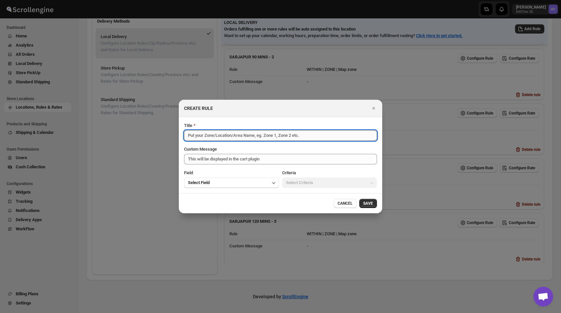
click at [231, 131] on input "Title" at bounding box center [280, 135] width 193 height 10
paste input "Sarjapur 120 Mins - 1"
type input "Sarjapur 120 Mins - 4"
click at [254, 187] on button "Select Field" at bounding box center [231, 182] width 95 height 10
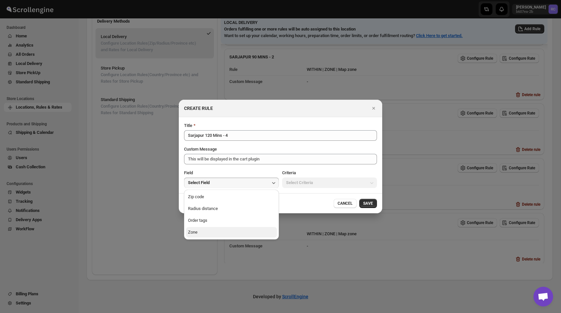
click at [240, 236] on button "Zone" at bounding box center [231, 232] width 91 height 10
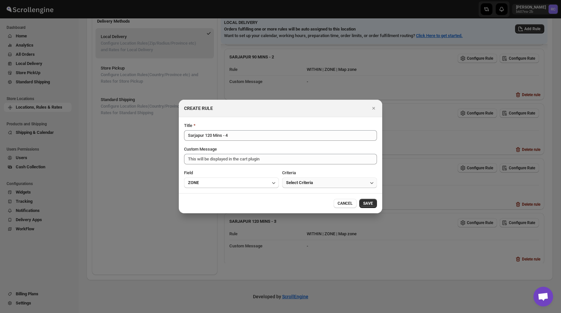
click at [305, 186] on button "Select Criteria" at bounding box center [329, 182] width 95 height 10
click at [302, 195] on button "Within" at bounding box center [329, 196] width 91 height 10
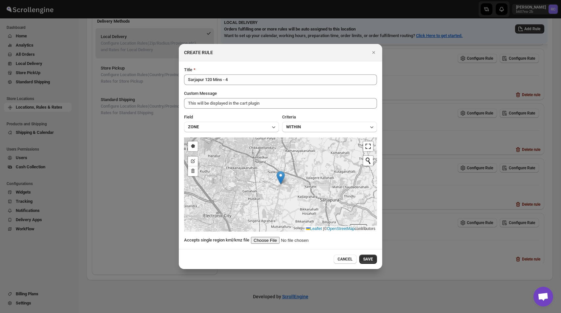
click at [266, 241] on input ":r45:" at bounding box center [292, 240] width 83 height 7
type input "C:\fakepath\Sarjapur120-4.kml"
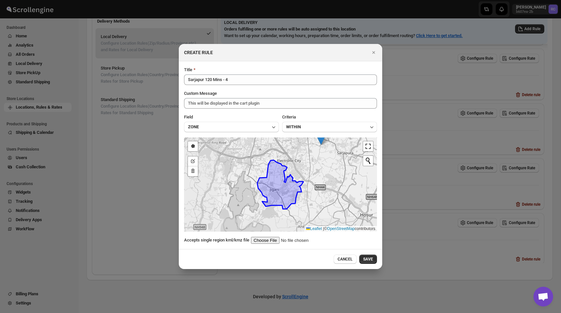
click at [298, 256] on div "CANCEL SAVE" at bounding box center [280, 258] width 193 height 9
click at [365, 259] on span "SAVE" at bounding box center [368, 258] width 10 height 5
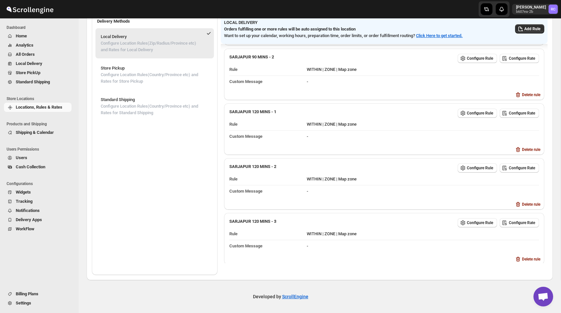
click at [41, 109] on span "Locations, Rules & Rates" at bounding box center [39, 107] width 47 height 5
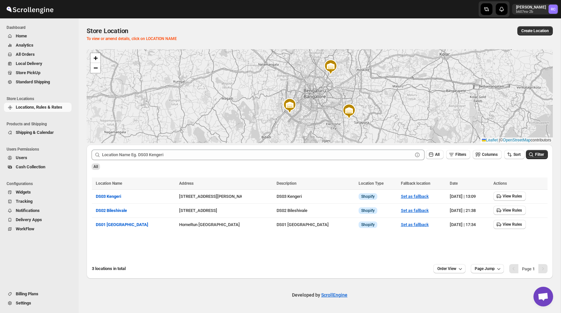
click at [52, 133] on span "Shipping & Calendar" at bounding box center [35, 132] width 38 height 5
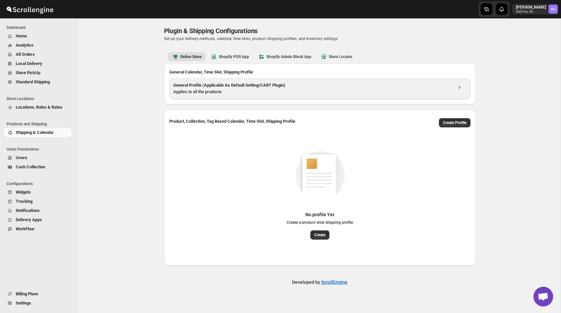
click at [215, 85] on h3 "General Profile (Applicable As Default Setting/CART Plugin)" at bounding box center [312, 85] width 279 height 7
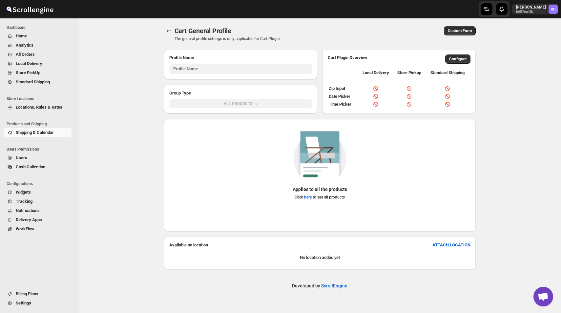
type input "General Profile (Applicable for CART Plugin)"
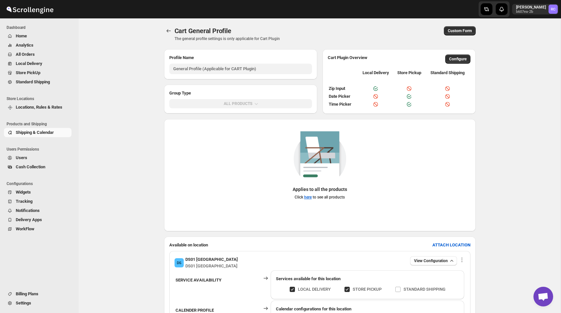
scroll to position [143, 0]
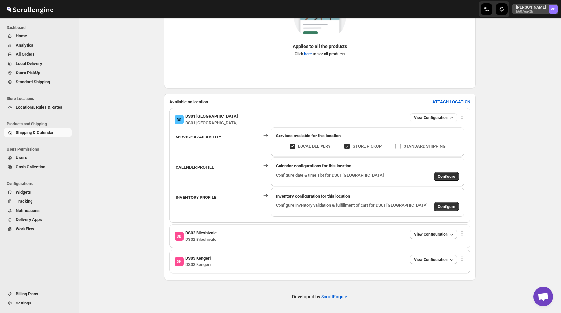
click at [540, 8] on p "[PERSON_NAME]" at bounding box center [531, 7] width 30 height 5
click at [530, 69] on span "Logout" at bounding box center [541, 72] width 26 height 7
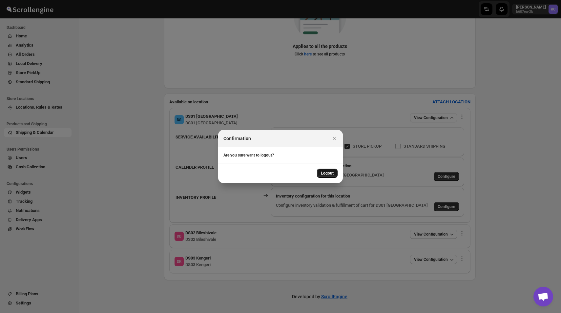
click at [327, 173] on span "Logout" at bounding box center [327, 172] width 13 height 5
